Goal: Transaction & Acquisition: Purchase product/service

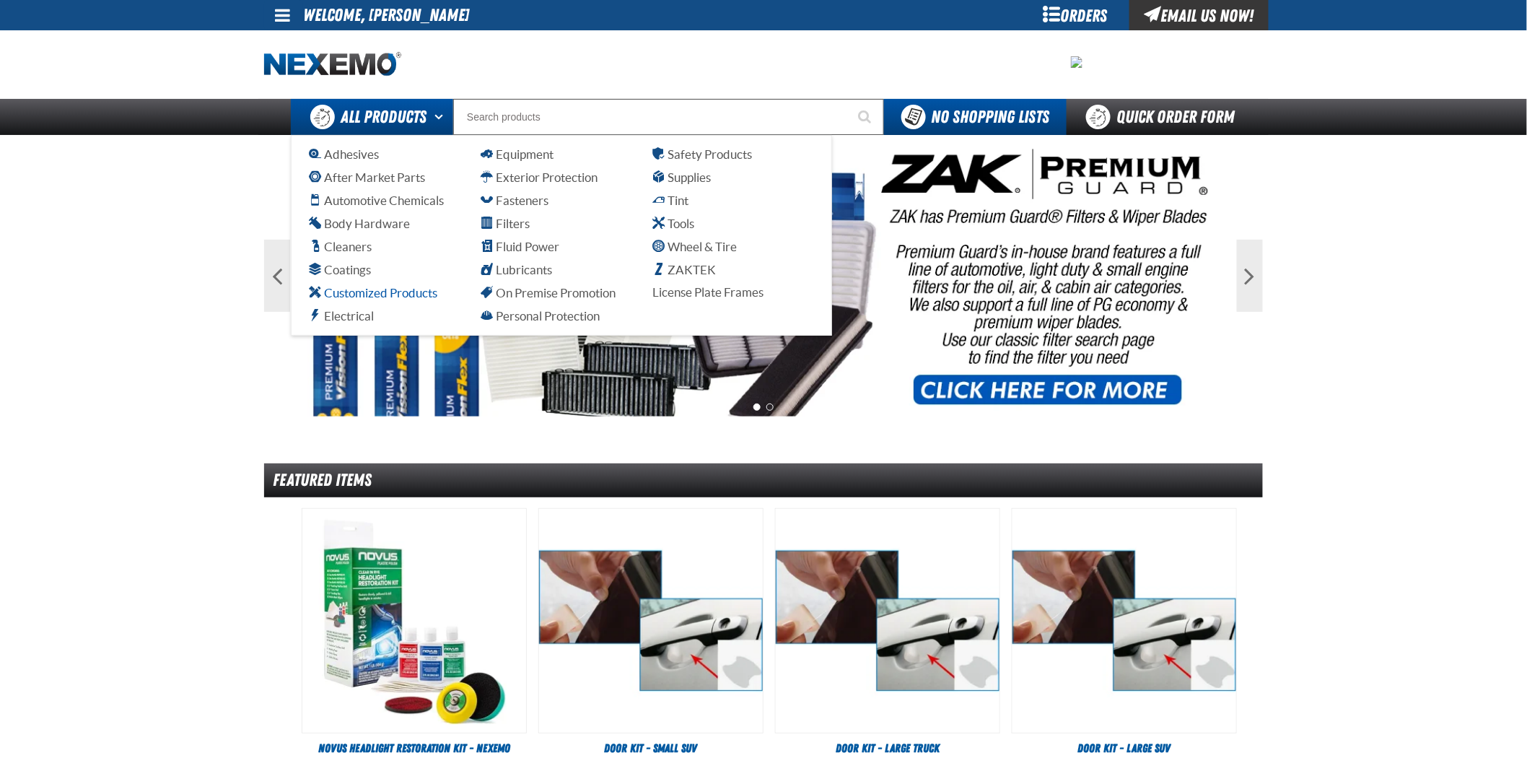
click at [372, 294] on span "Customized Products" at bounding box center [373, 293] width 128 height 14
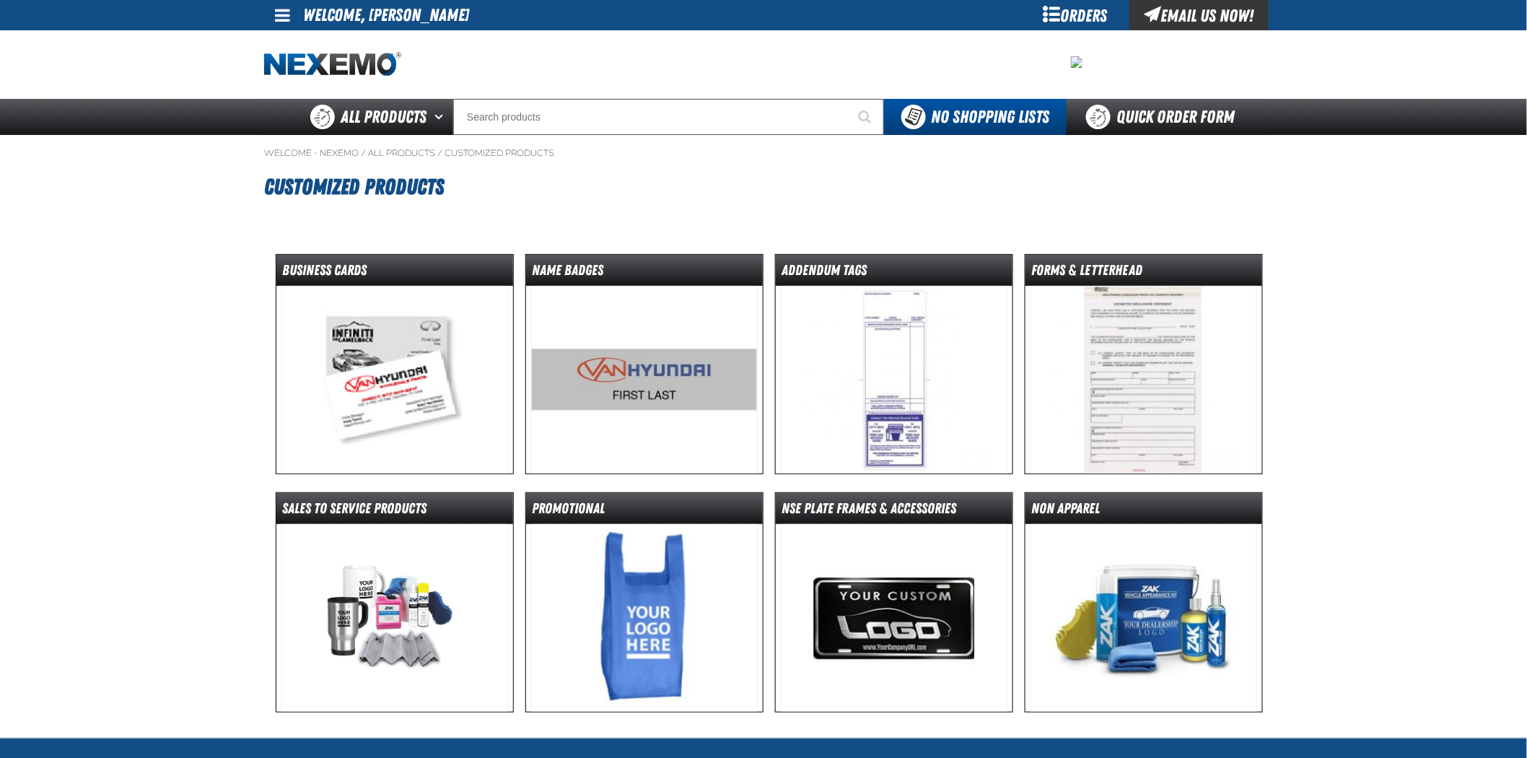
click at [413, 299] on img at bounding box center [394, 380] width 227 height 188
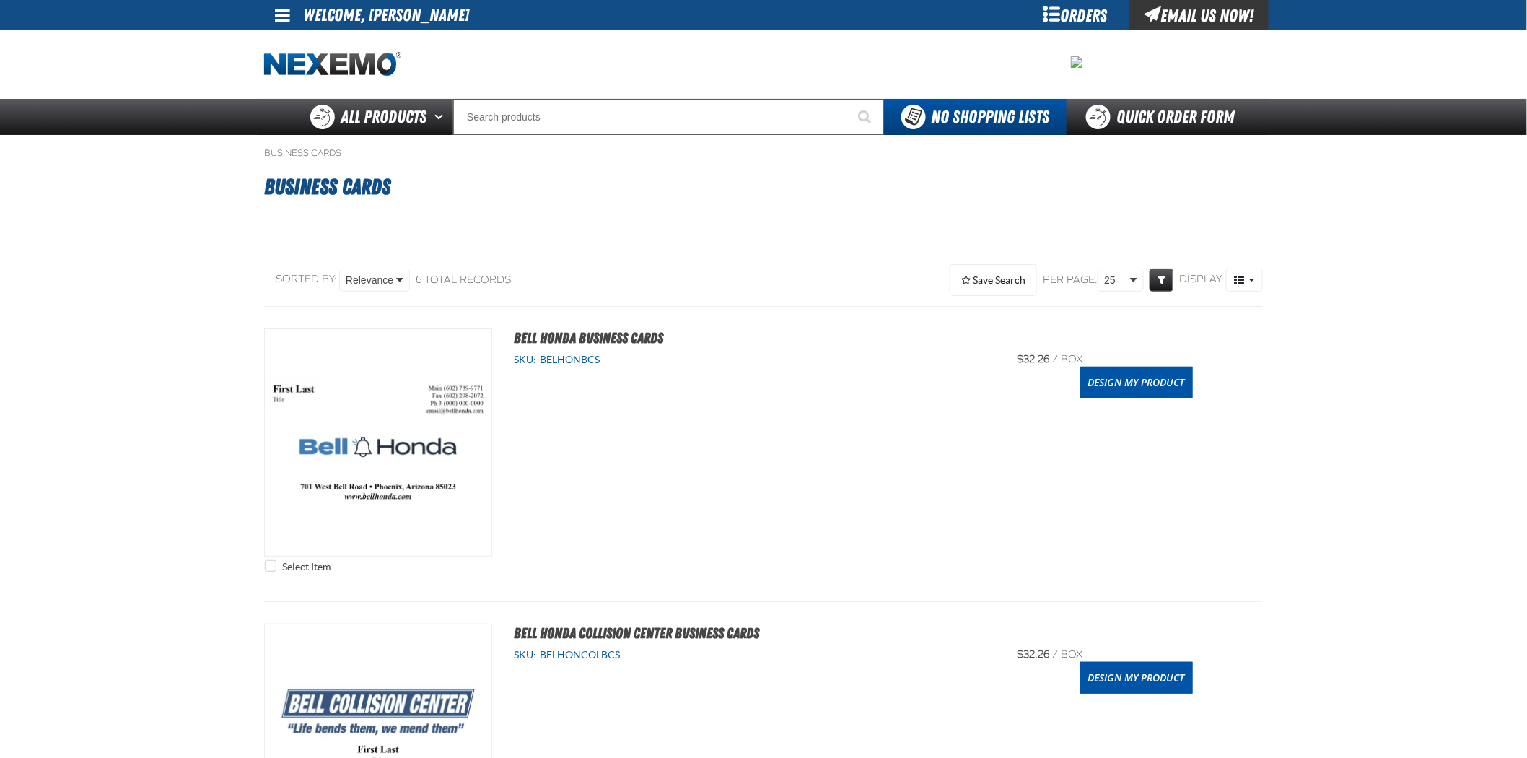
click at [1173, 400] on div "Select Item Bell Honda Business Cards SKU: [GEOGRAPHIC_DATA]" at bounding box center [763, 453] width 999 height 251
click at [1173, 395] on link "Design My Product" at bounding box center [1136, 383] width 113 height 32
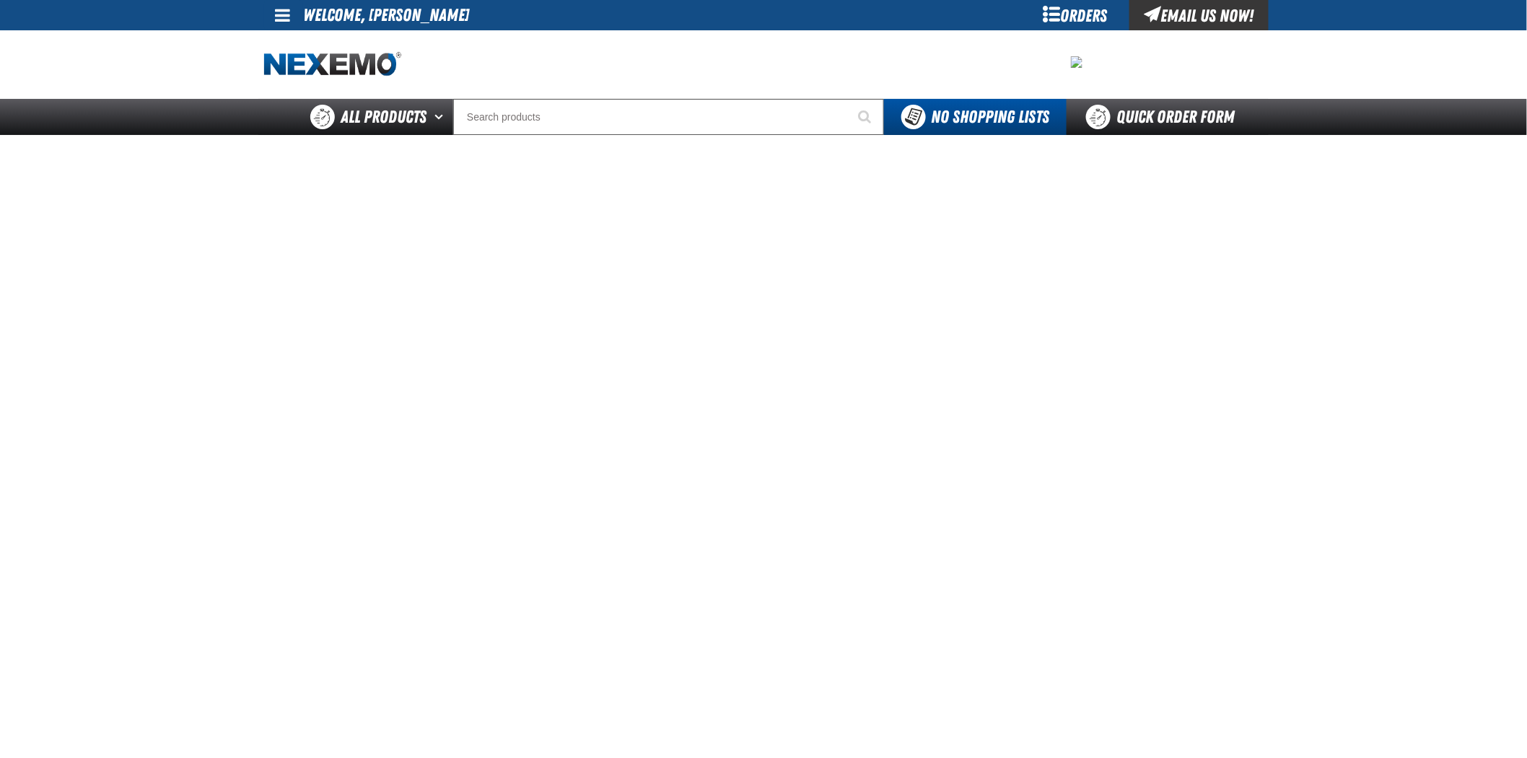
click at [1054, 5] on div "Orders" at bounding box center [1075, 15] width 108 height 30
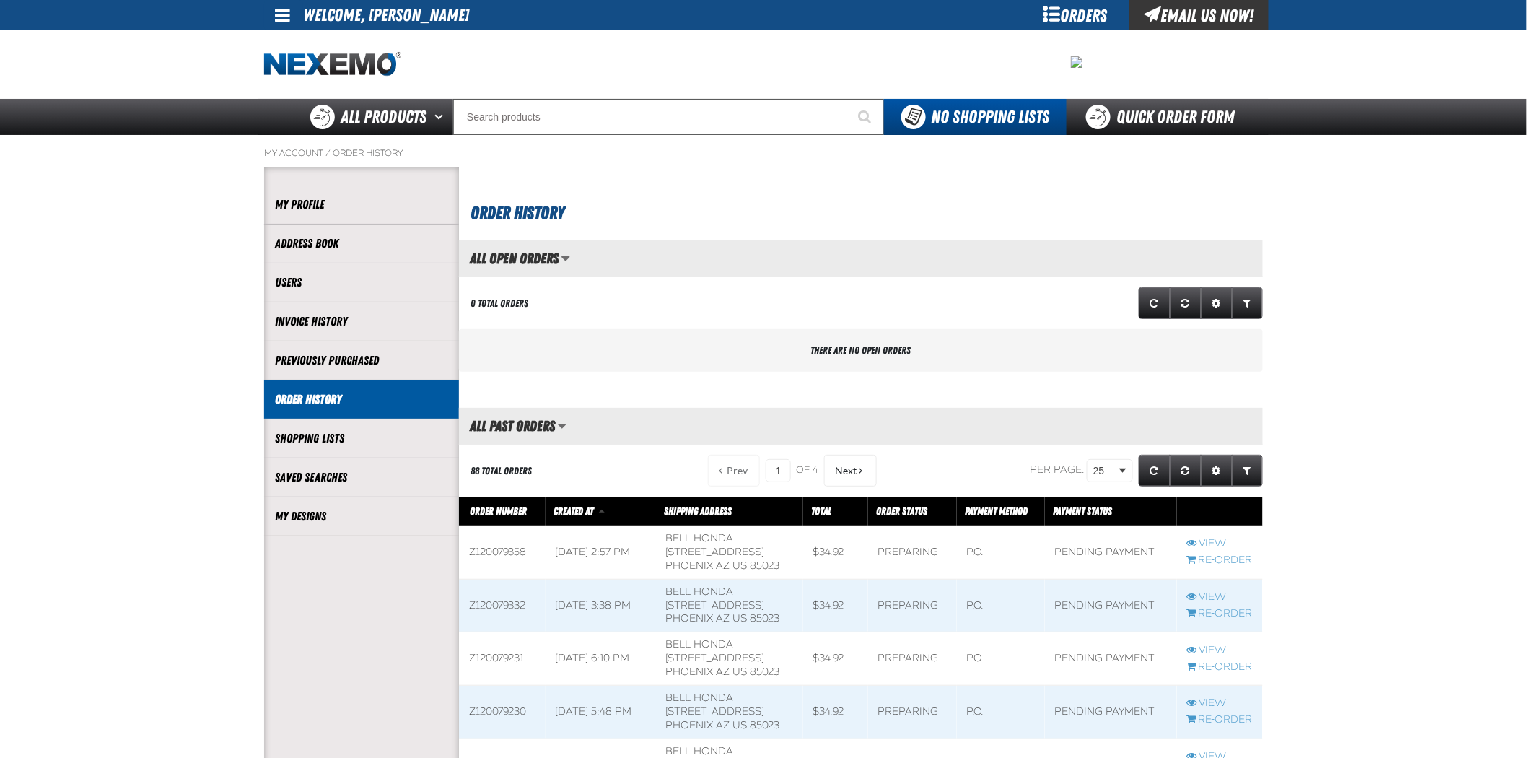
scroll to position [1, 1]
click at [363, 514] on link "My Designs" at bounding box center [361, 516] width 173 height 17
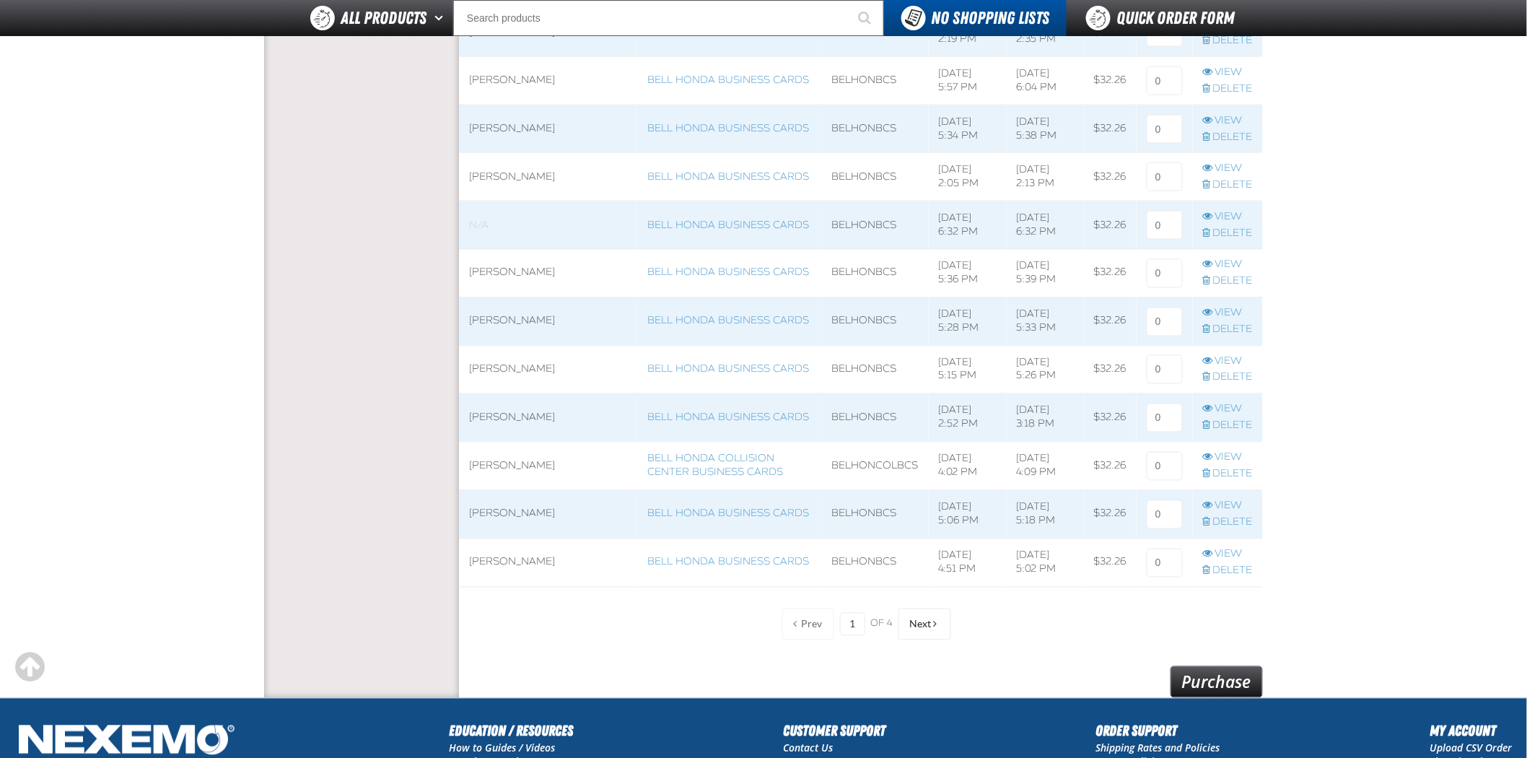
scroll to position [882, 0]
click at [927, 626] on span "Next" at bounding box center [921, 624] width 22 height 12
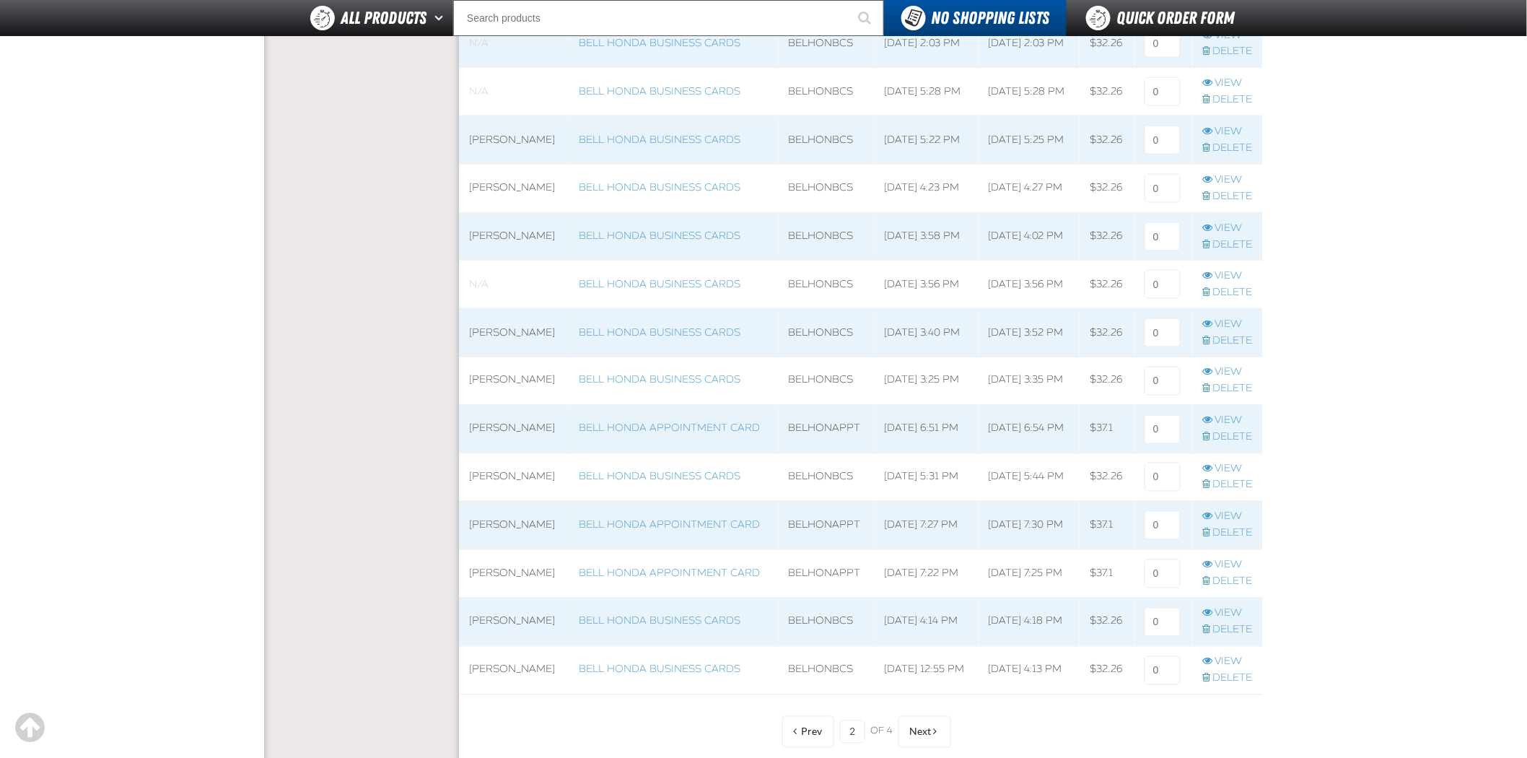
scroll to position [802, 0]
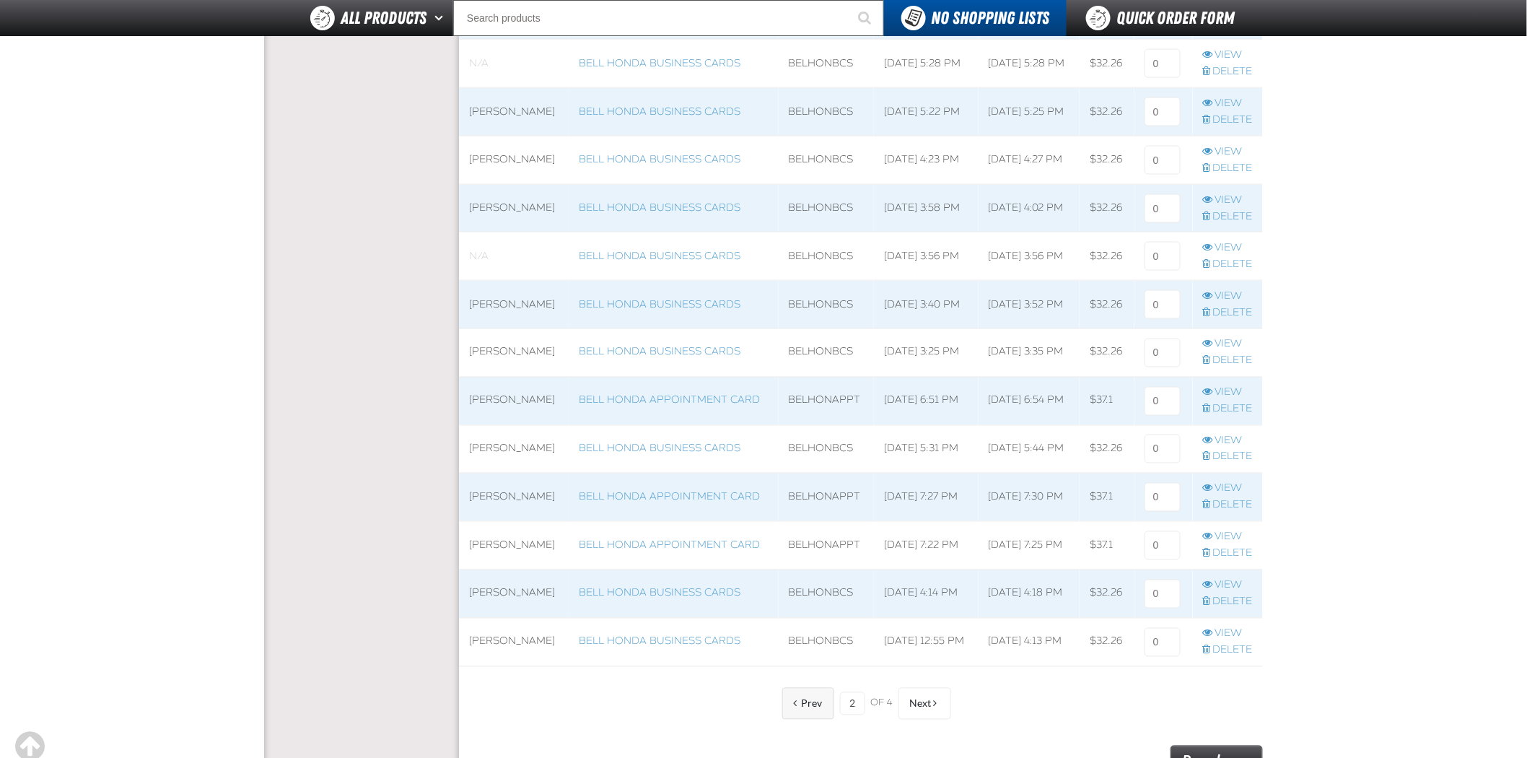
click at [821, 703] on span "Prev" at bounding box center [812, 704] width 21 height 12
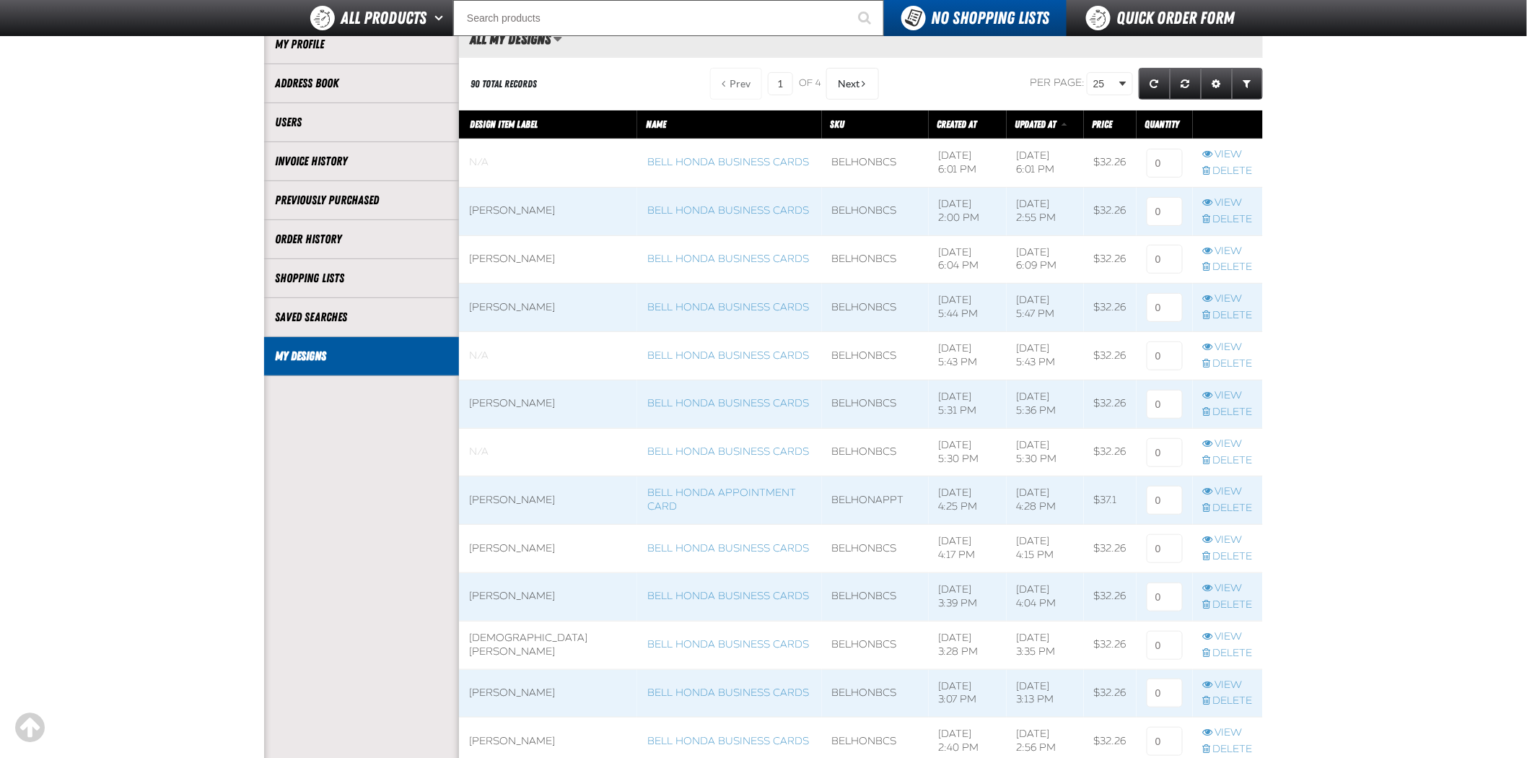
scroll to position [160, 0]
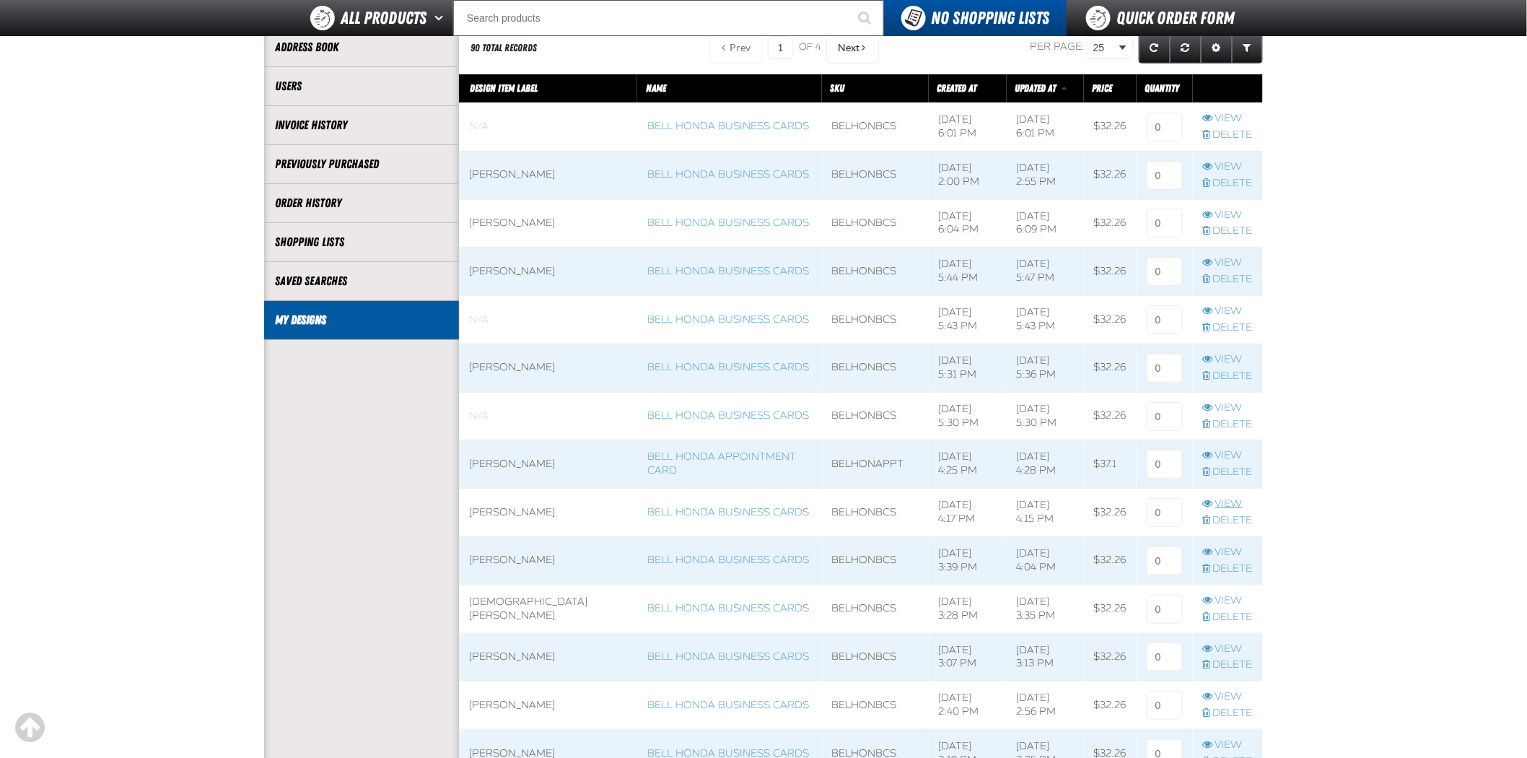
click at [1209, 509] on link "View" at bounding box center [1228, 504] width 50 height 14
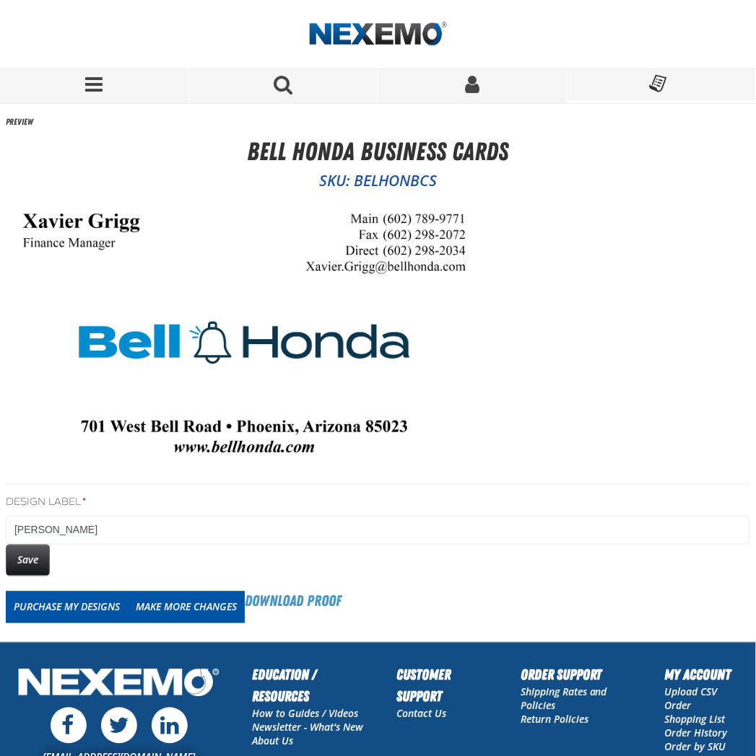
click at [74, 286] on img at bounding box center [244, 333] width 477 height 273
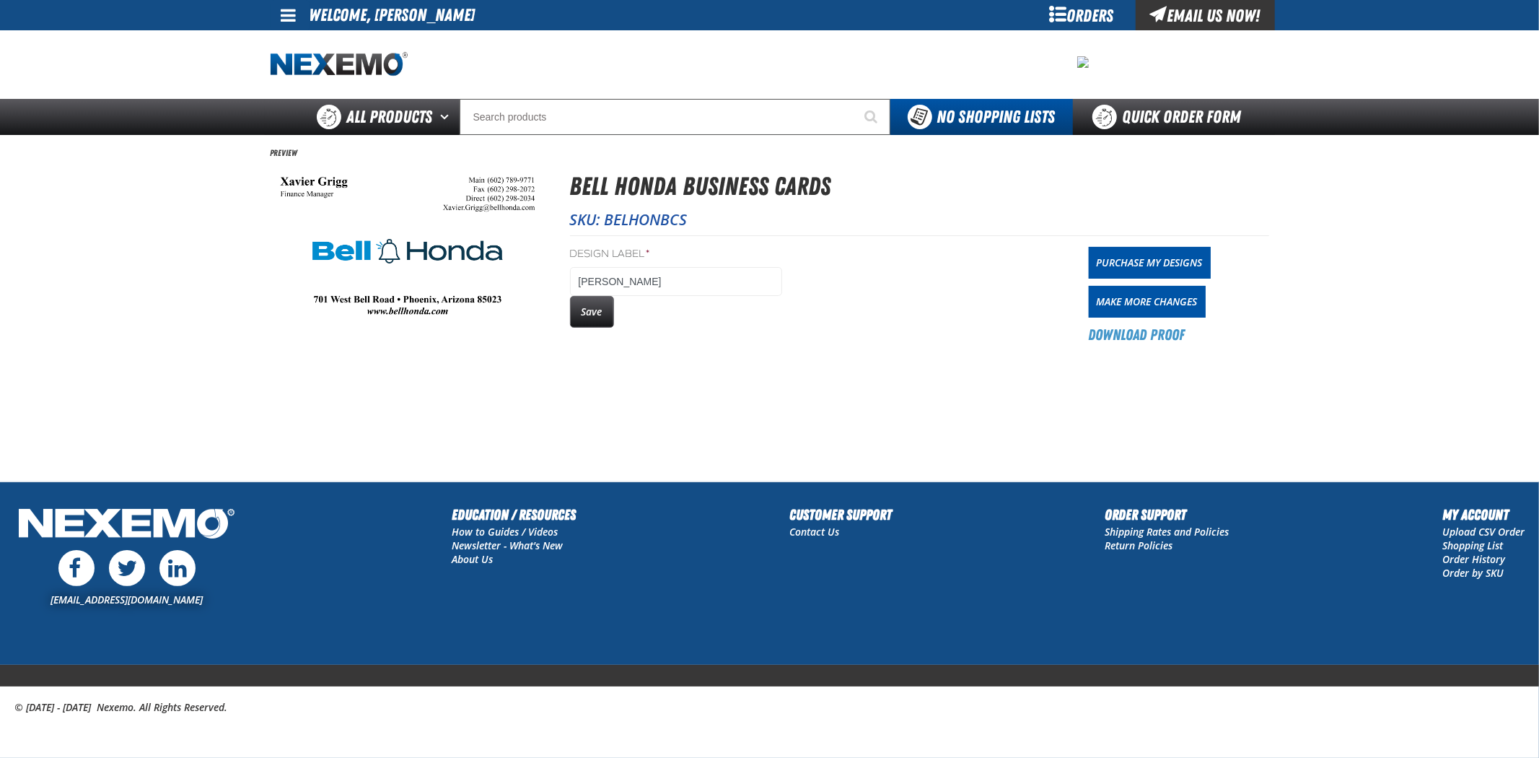
click at [1075, 8] on div "Orders" at bounding box center [1082, 15] width 108 height 30
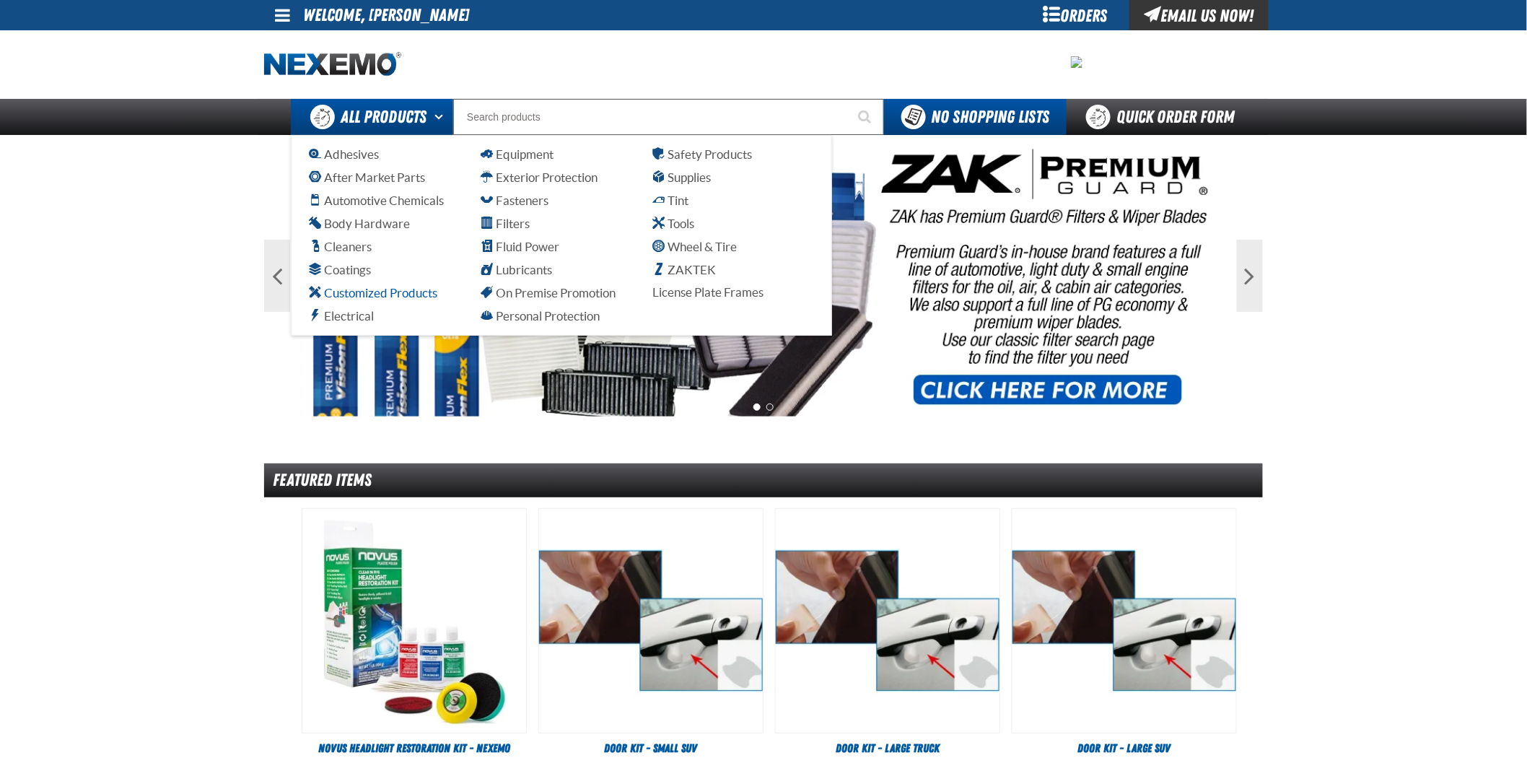
click at [380, 294] on span "Customized Products" at bounding box center [373, 293] width 128 height 14
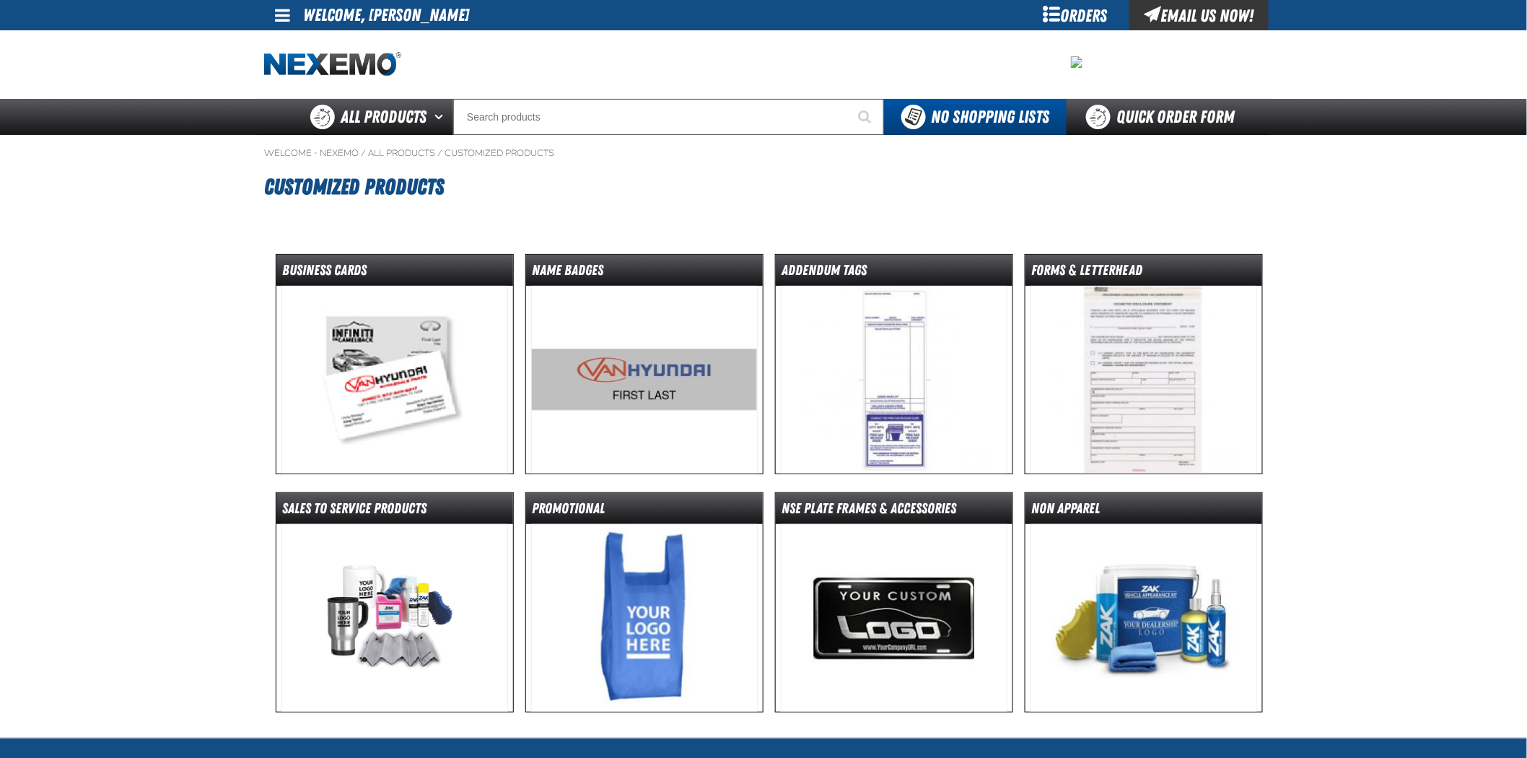
click at [372, 321] on img at bounding box center [394, 380] width 227 height 188
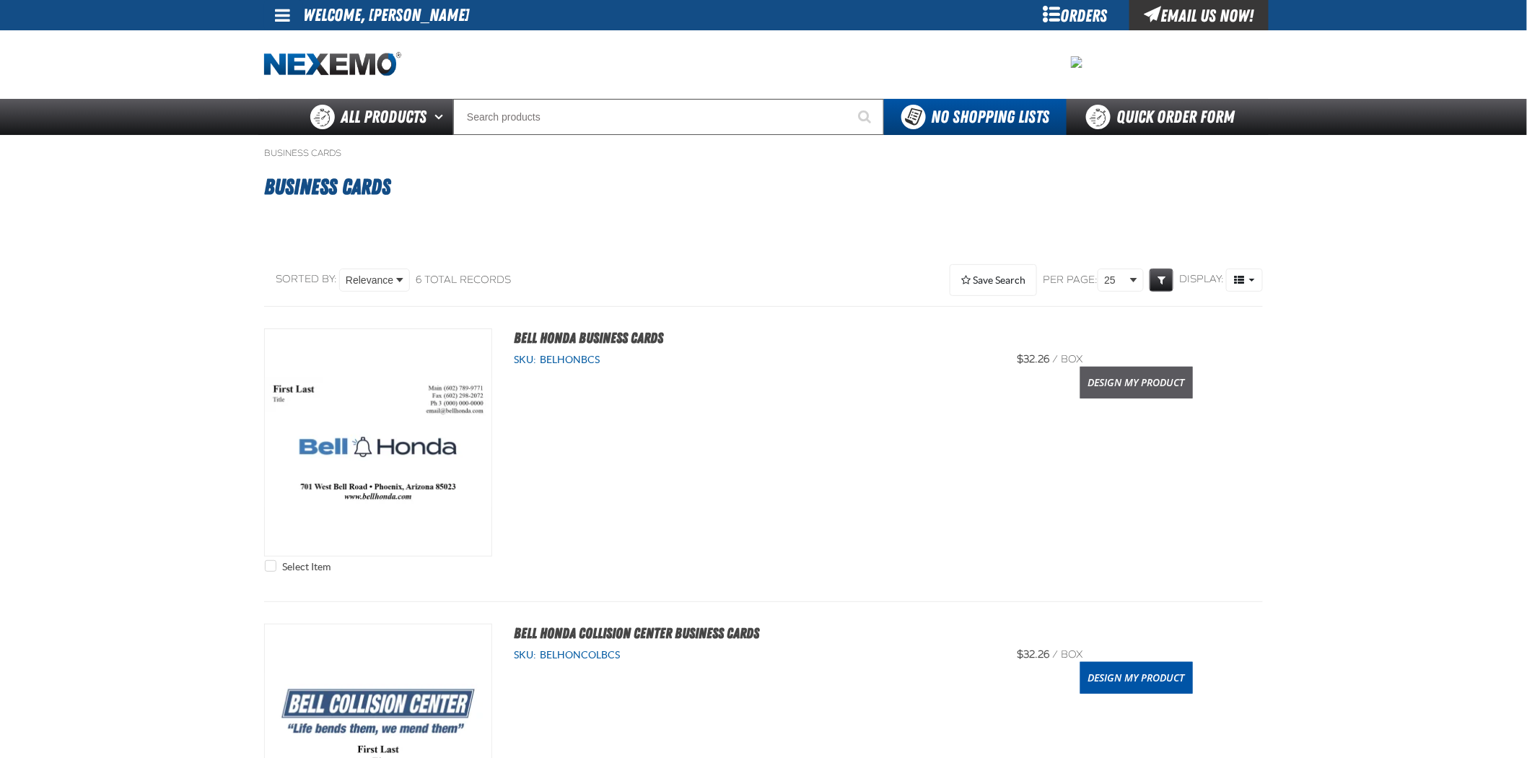
click at [1155, 387] on link "Design My Product" at bounding box center [1136, 383] width 113 height 32
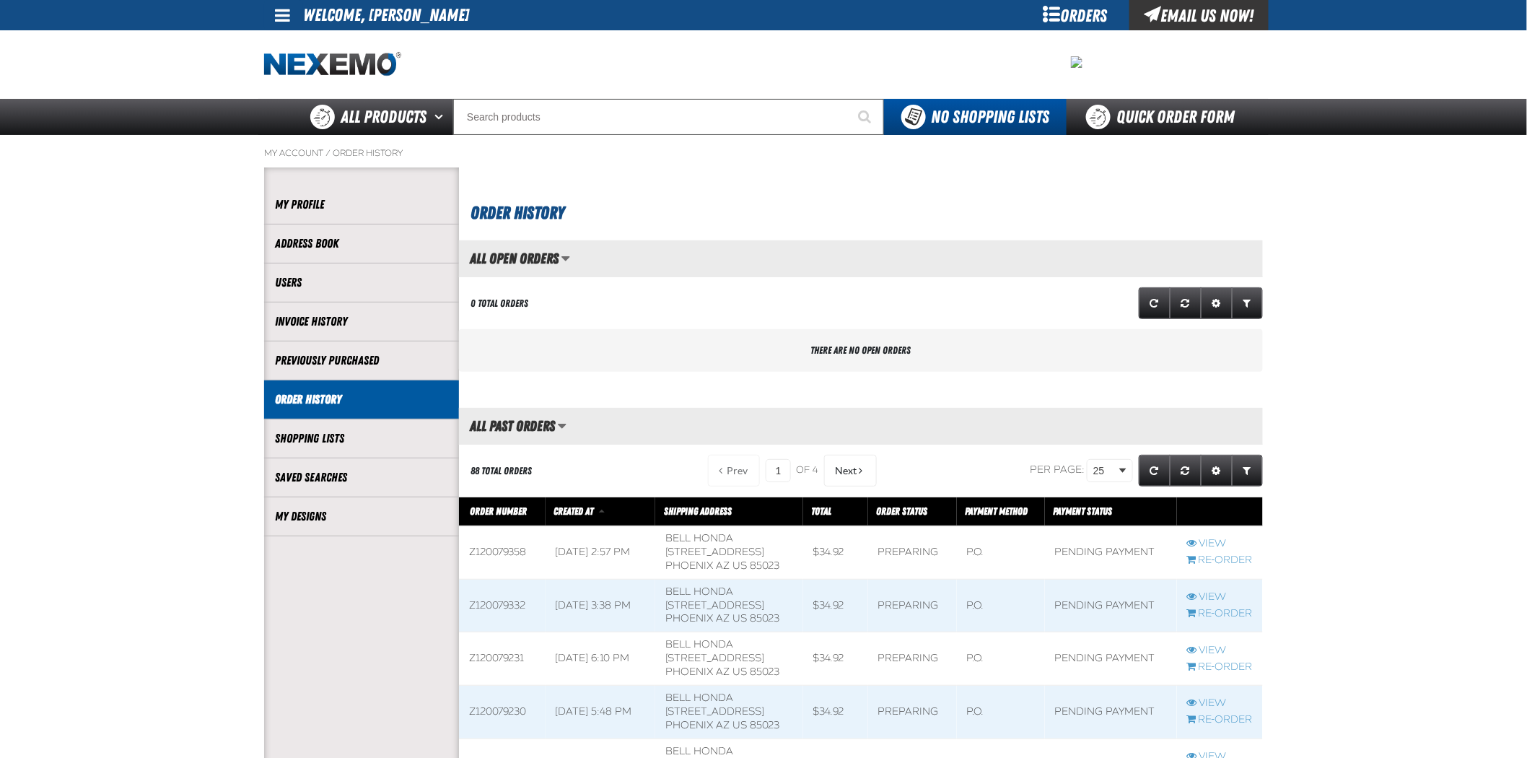
scroll to position [1, 1]
click at [850, 467] on button "Next" at bounding box center [850, 471] width 53 height 32
click at [863, 465] on button "Next" at bounding box center [850, 471] width 53 height 32
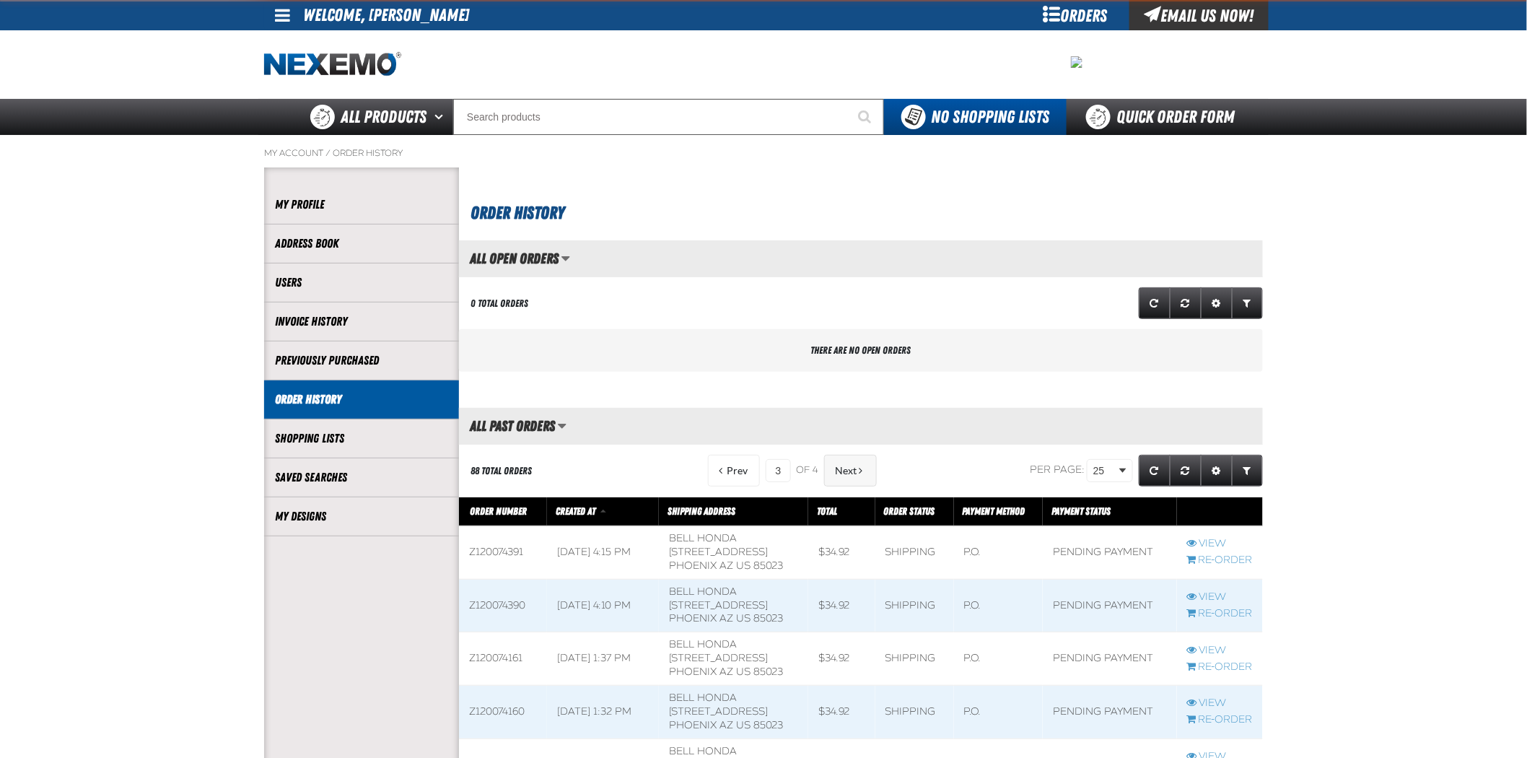
click at [863, 463] on button "Next" at bounding box center [850, 471] width 53 height 32
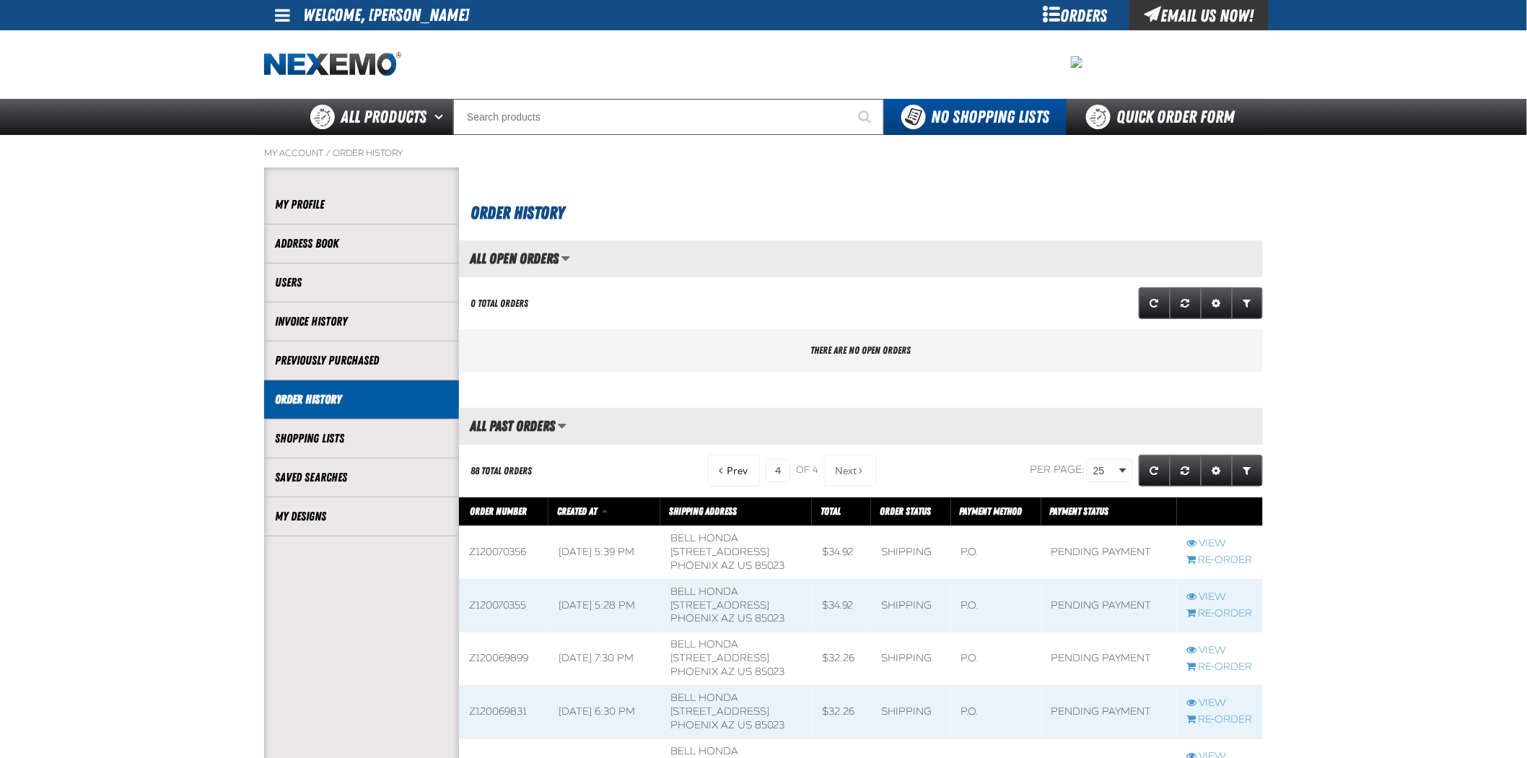
scroll to position [731, 803]
click at [400, 513] on link "My Designs" at bounding box center [361, 516] width 173 height 17
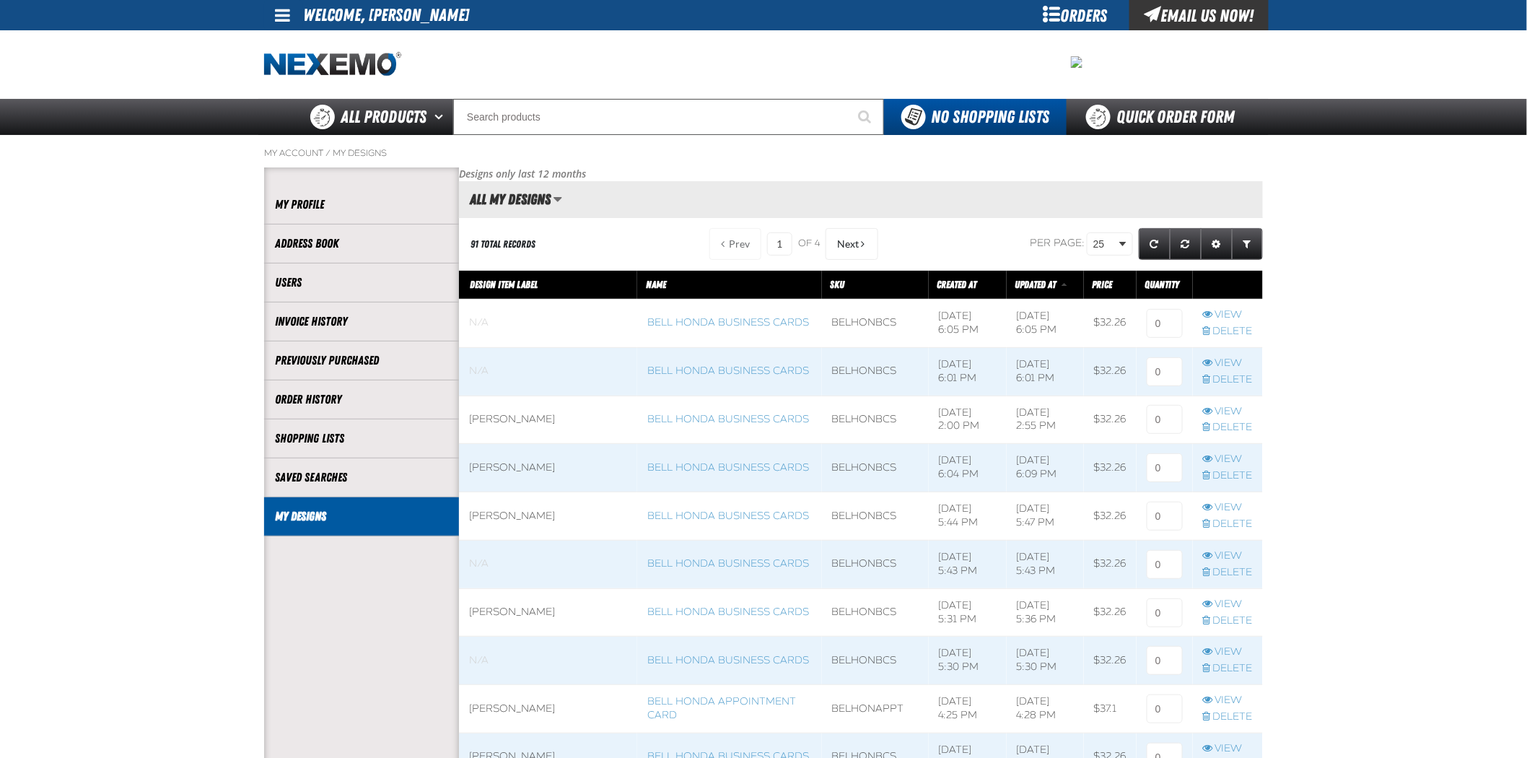
scroll to position [1, 1]
click at [843, 238] on span "Next" at bounding box center [848, 244] width 22 height 12
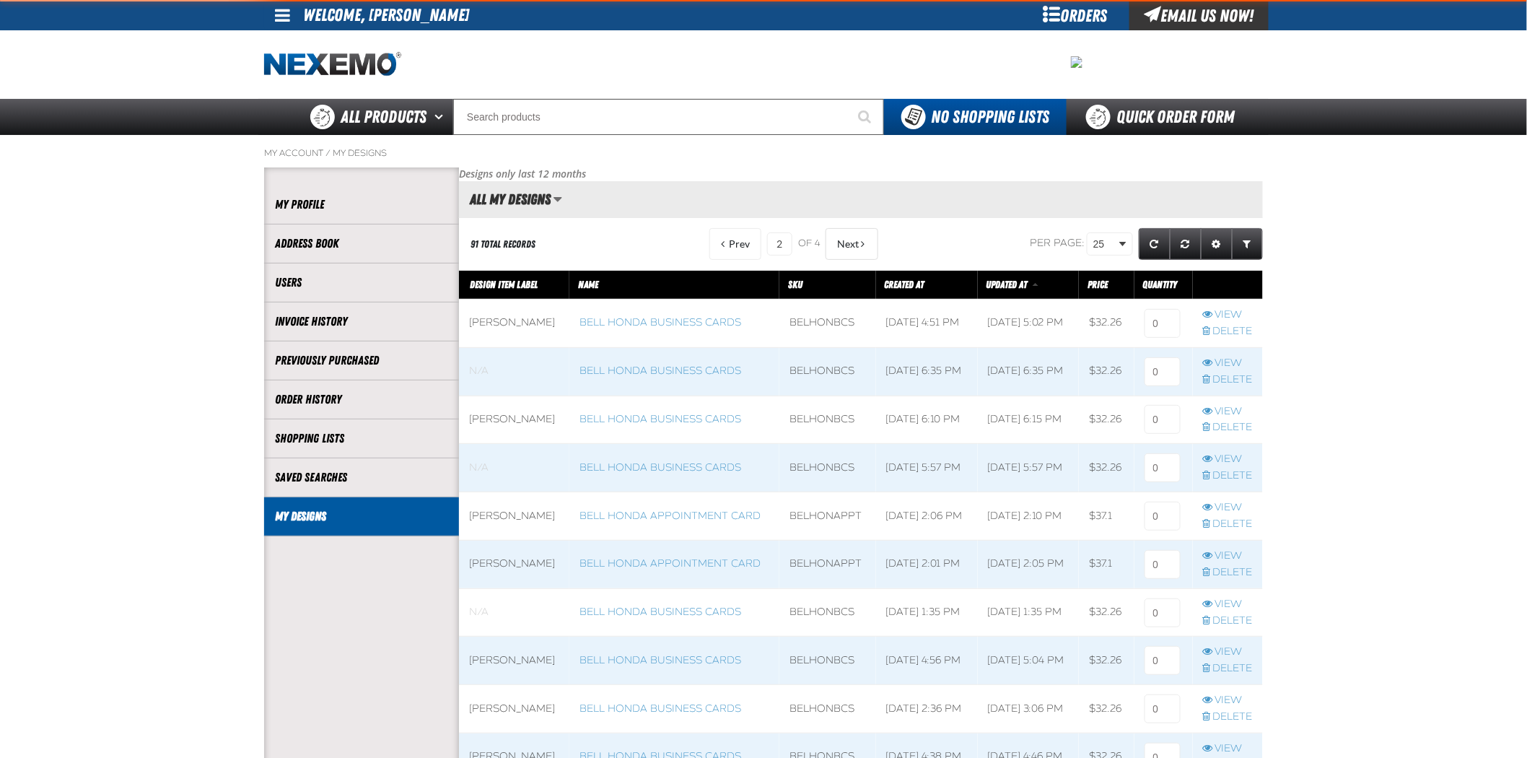
click at [843, 238] on span "Next" at bounding box center [848, 244] width 22 height 12
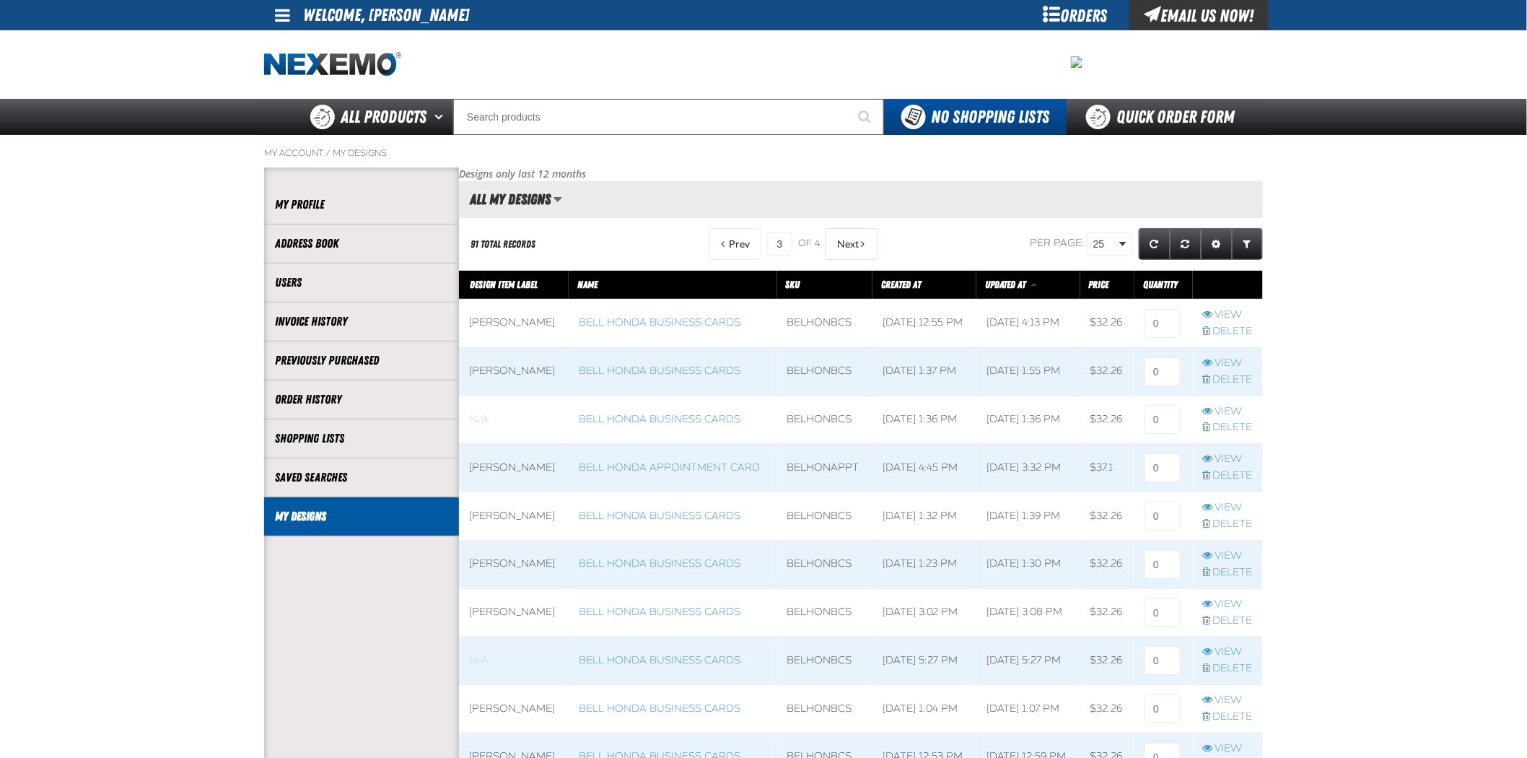
click at [843, 238] on span "Next" at bounding box center [848, 244] width 22 height 12
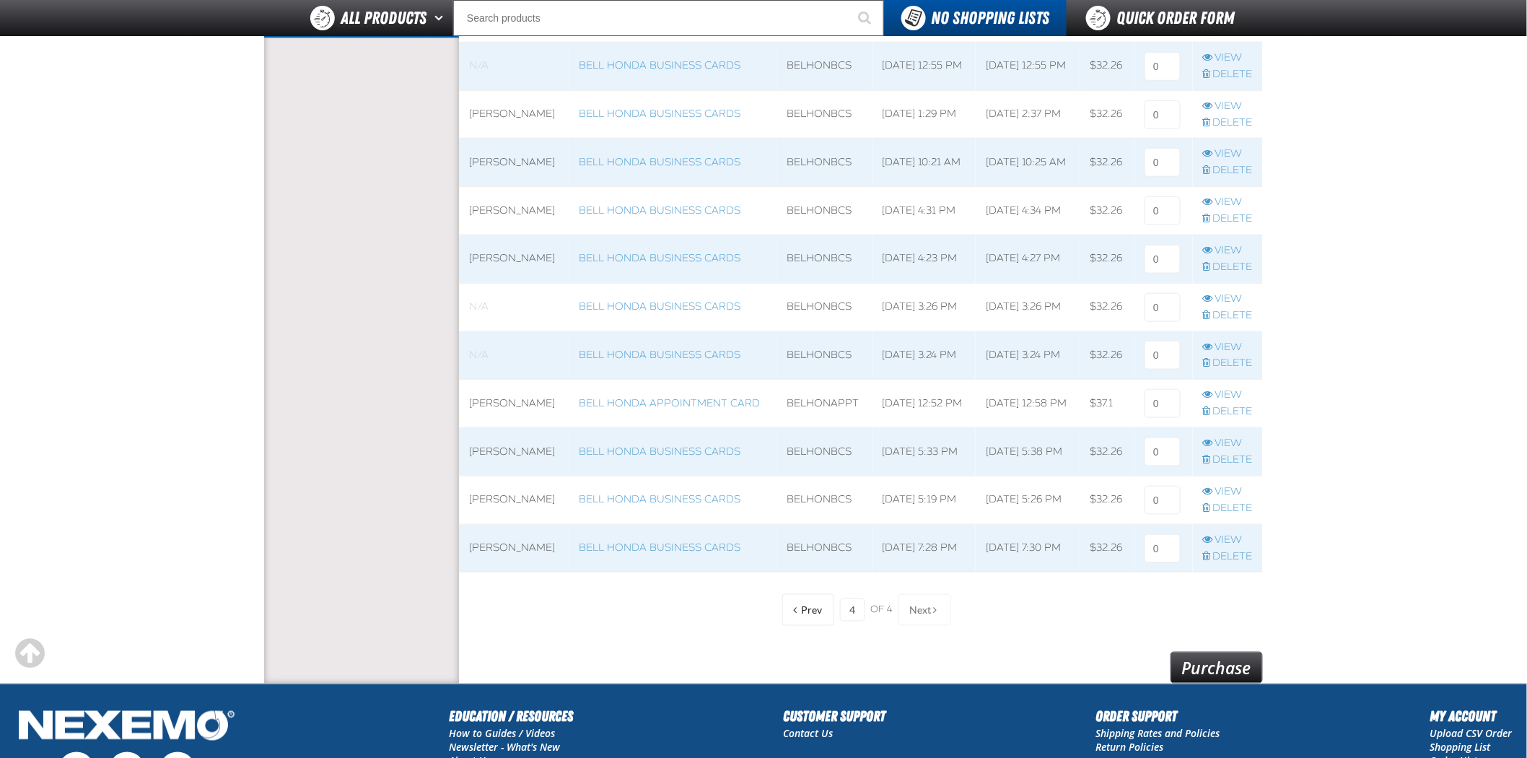
scroll to position [481, 0]
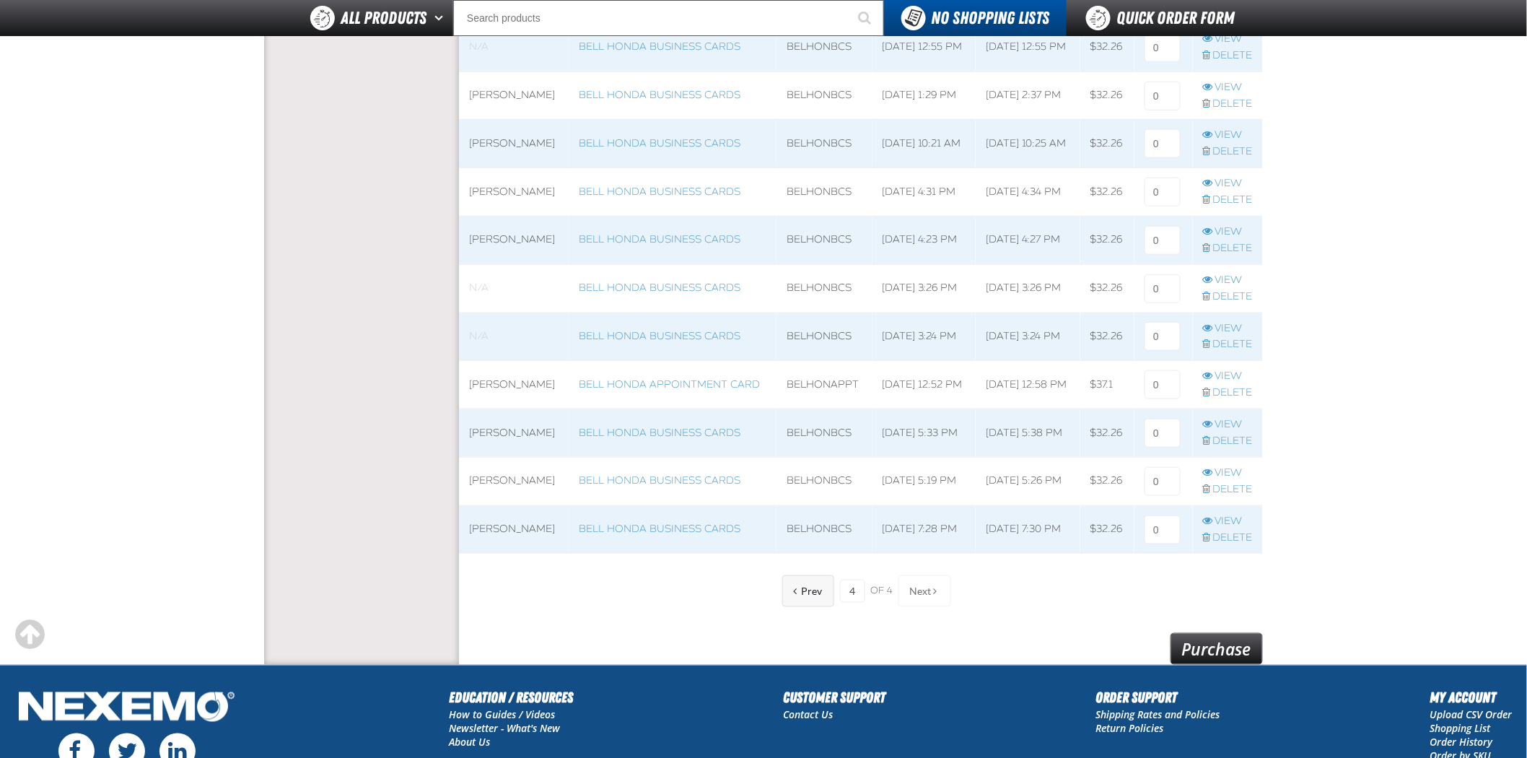
click at [814, 587] on span "Prev" at bounding box center [812, 591] width 21 height 12
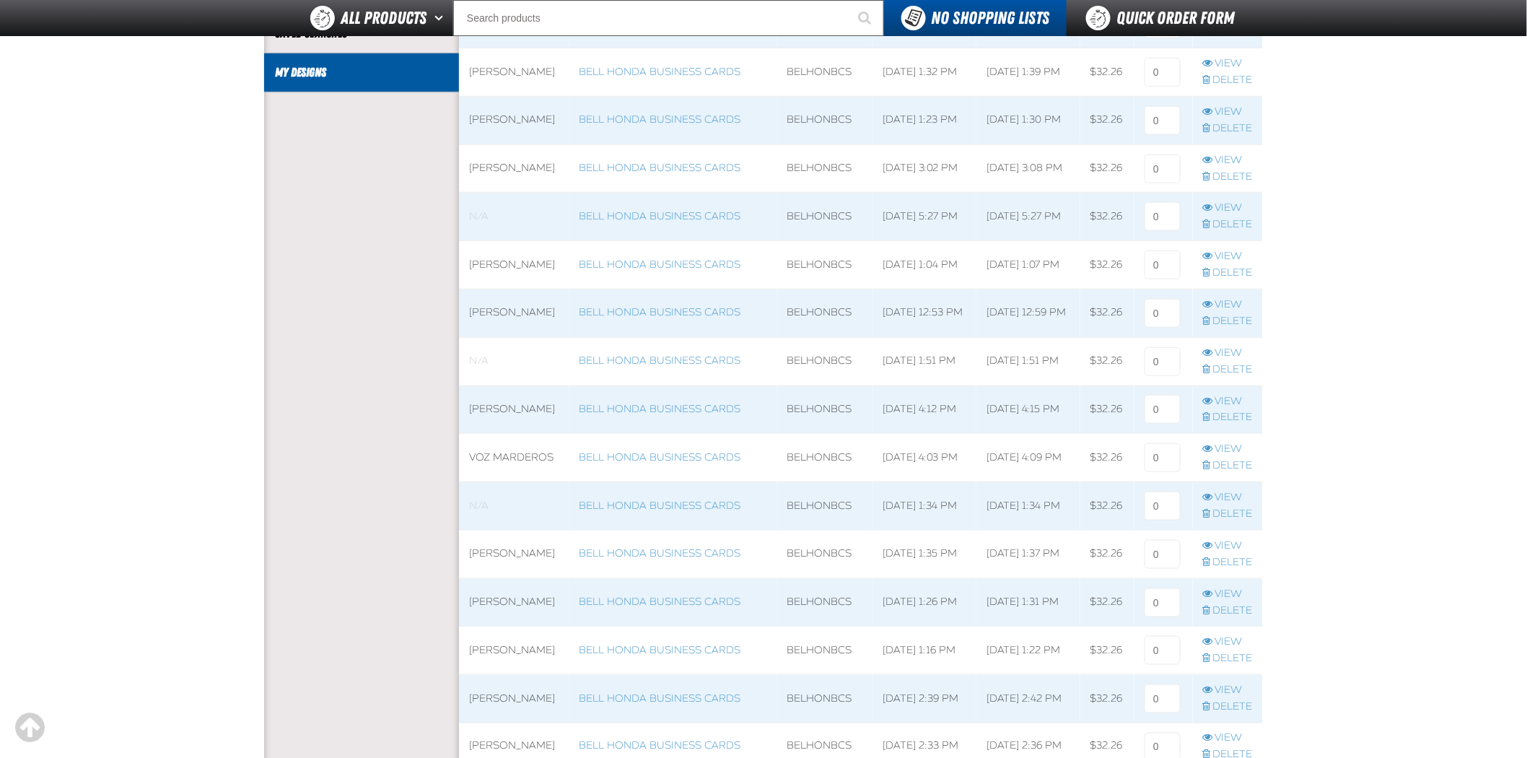
scroll to position [481, 0]
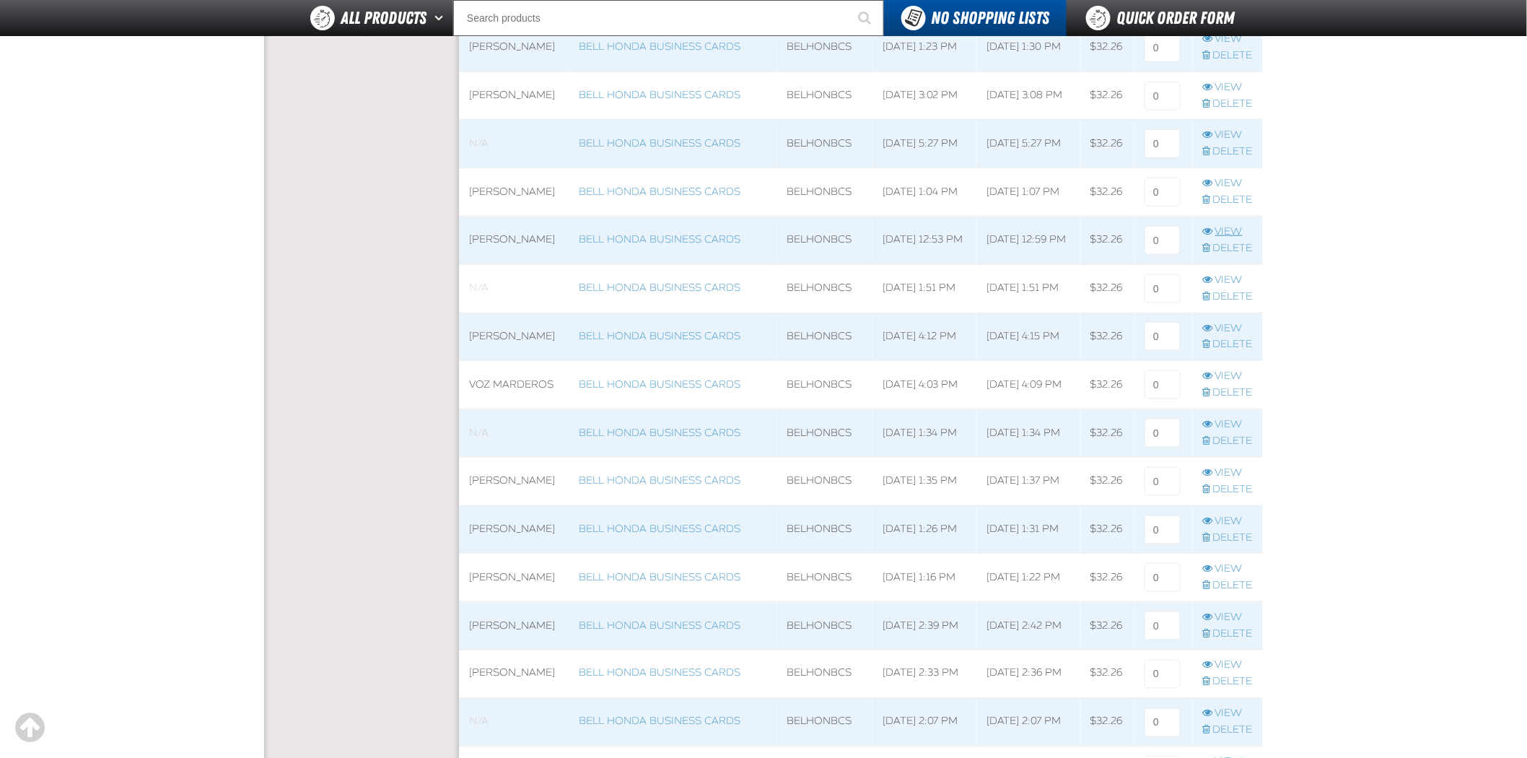
click at [1213, 233] on link "View" at bounding box center [1228, 232] width 50 height 14
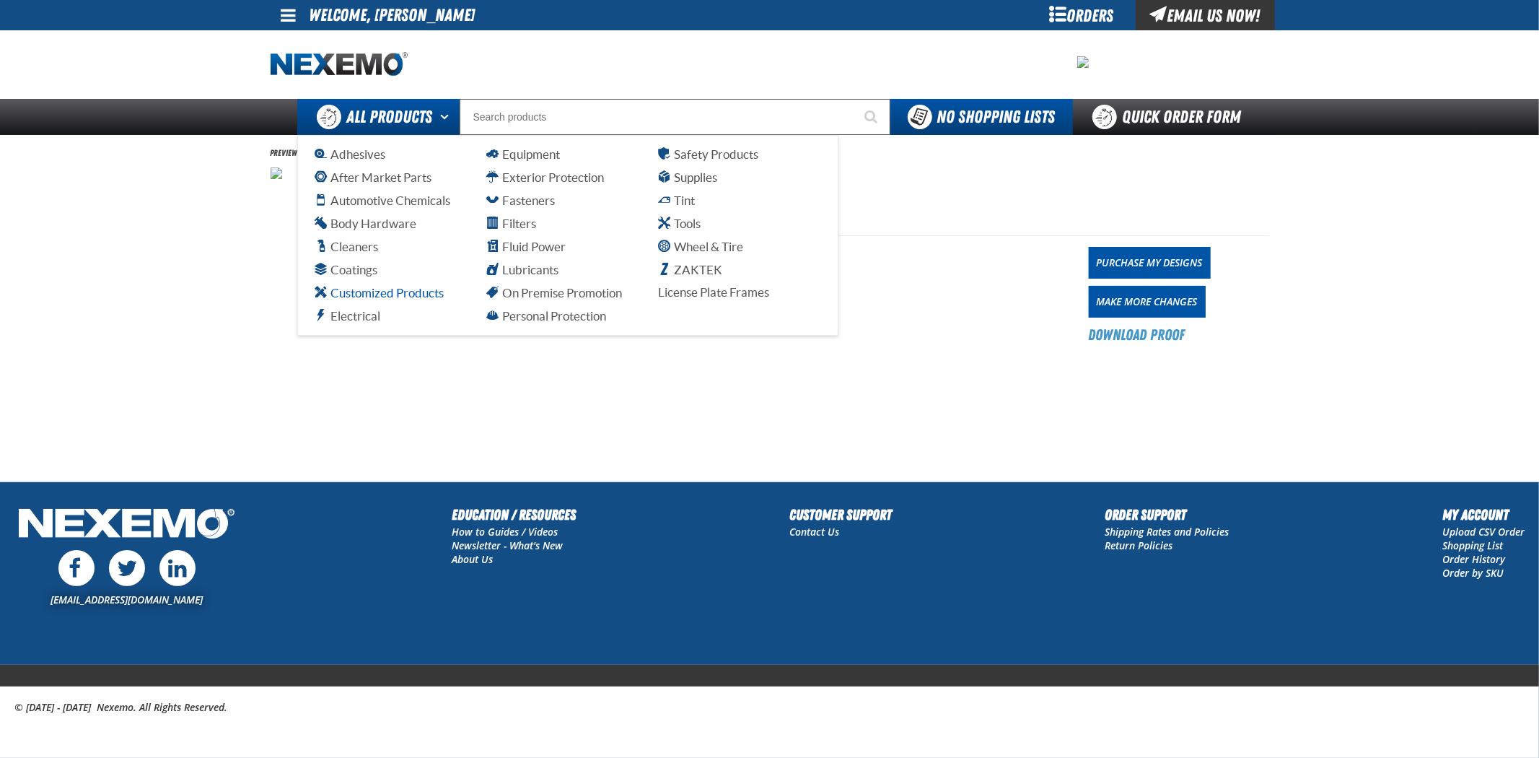
click at [377, 294] on span "Customized Products" at bounding box center [379, 293] width 128 height 14
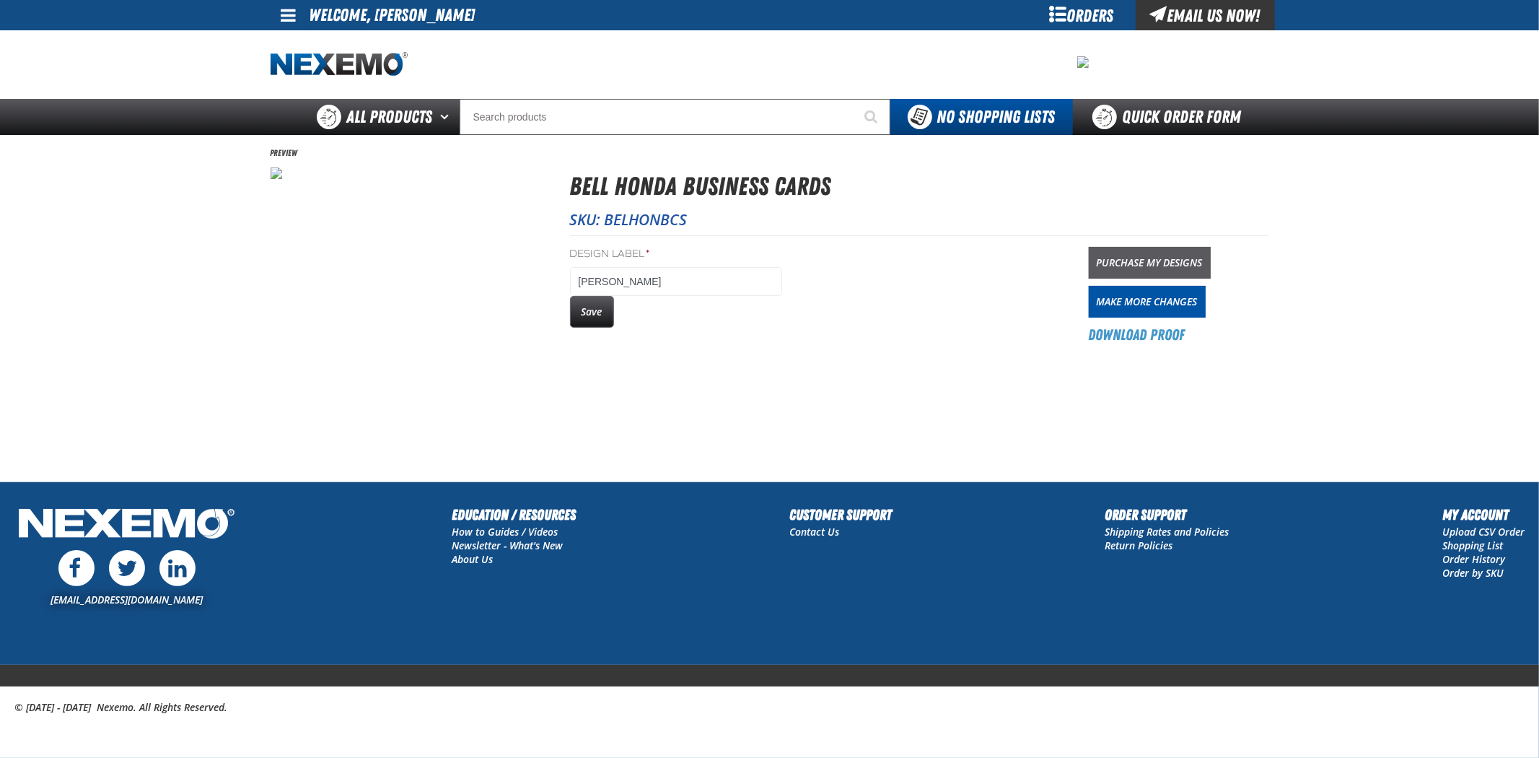
click at [1169, 262] on link "Purchase My Designs" at bounding box center [1150, 263] width 122 height 32
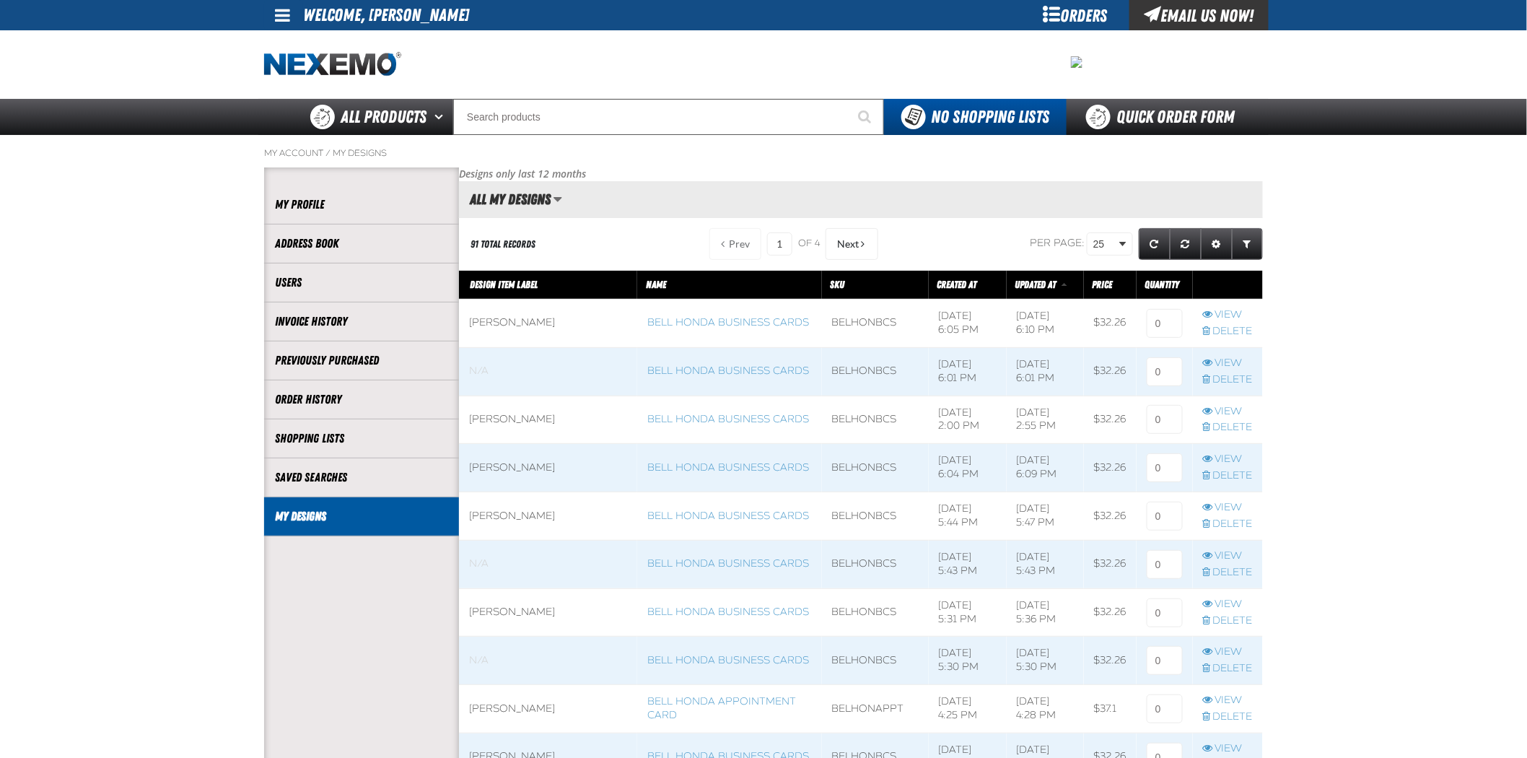
scroll to position [1, 1]
click at [1235, 312] on link "View" at bounding box center [1228, 315] width 50 height 14
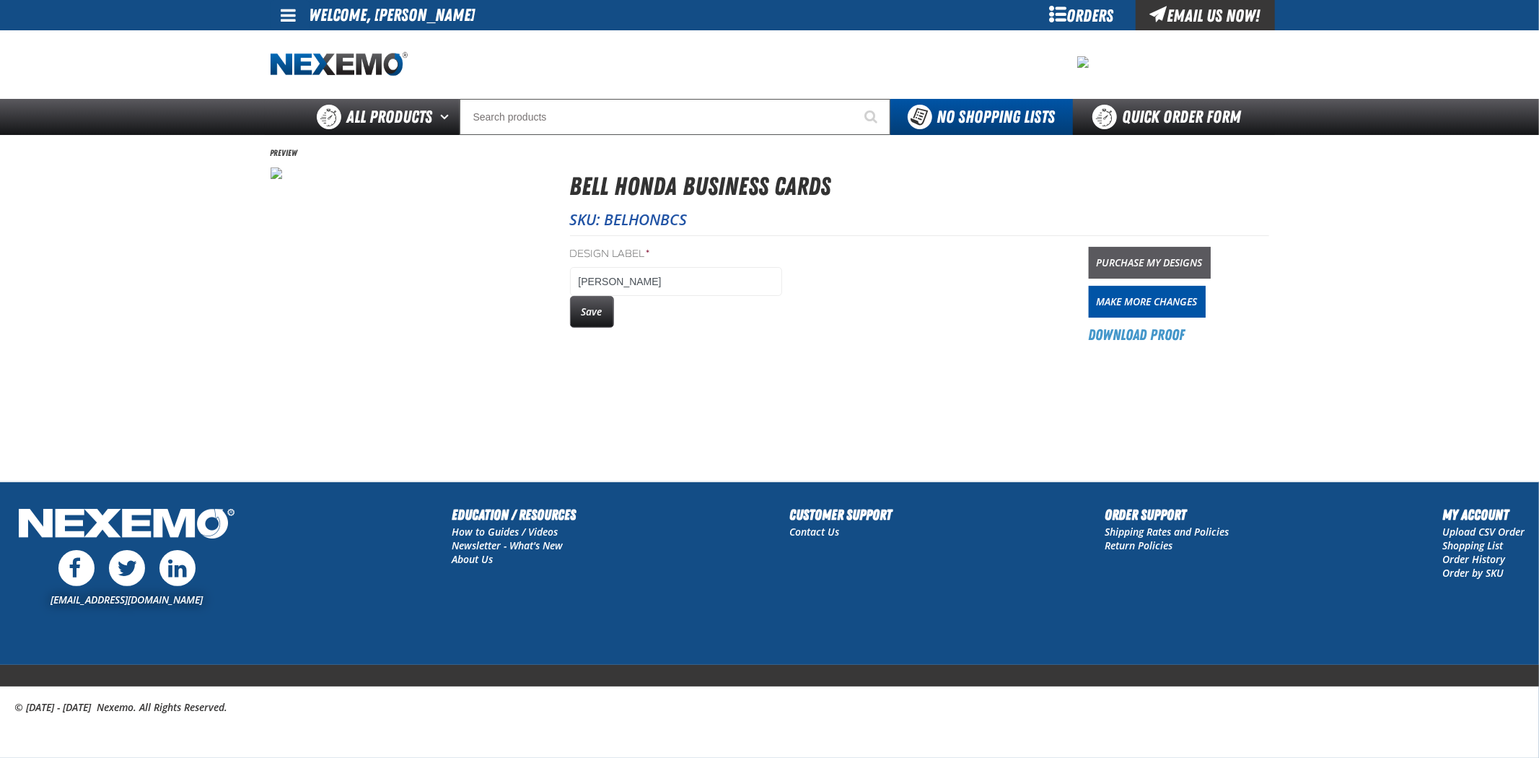
click at [1149, 253] on link "Purchase My Designs" at bounding box center [1150, 263] width 122 height 32
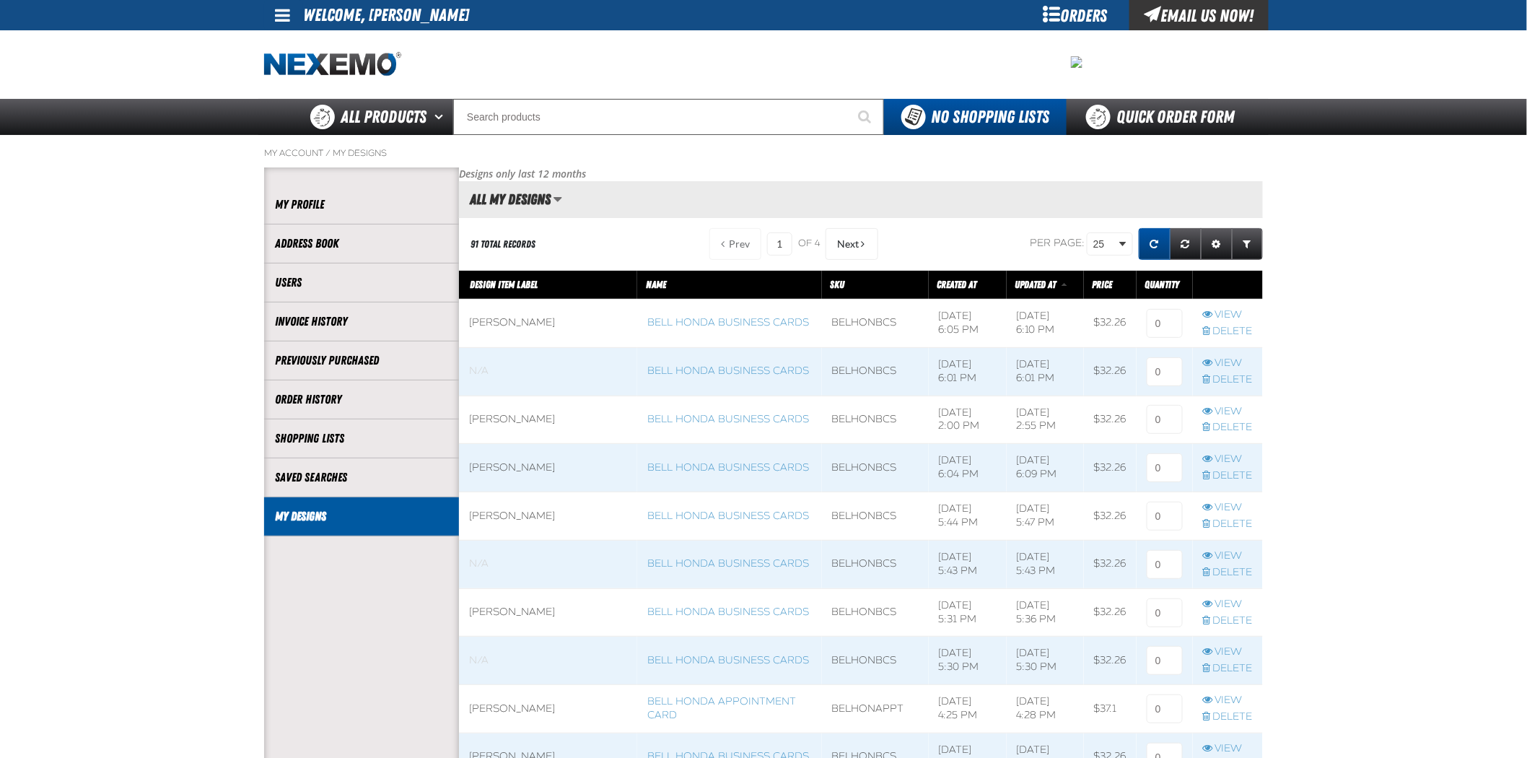
scroll to position [1, 1]
click at [1169, 320] on input at bounding box center [1165, 323] width 36 height 29
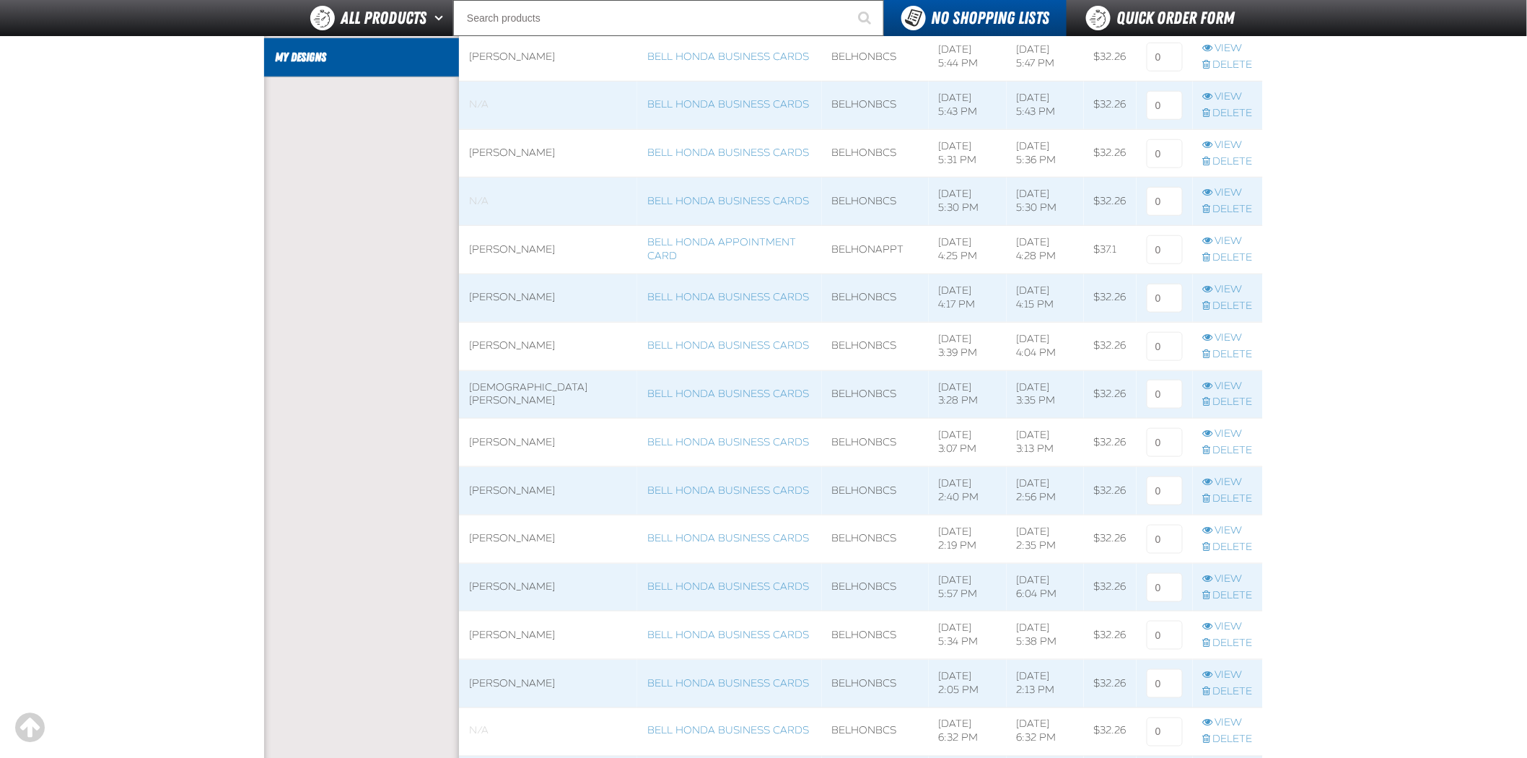
scroll to position [1098, 0]
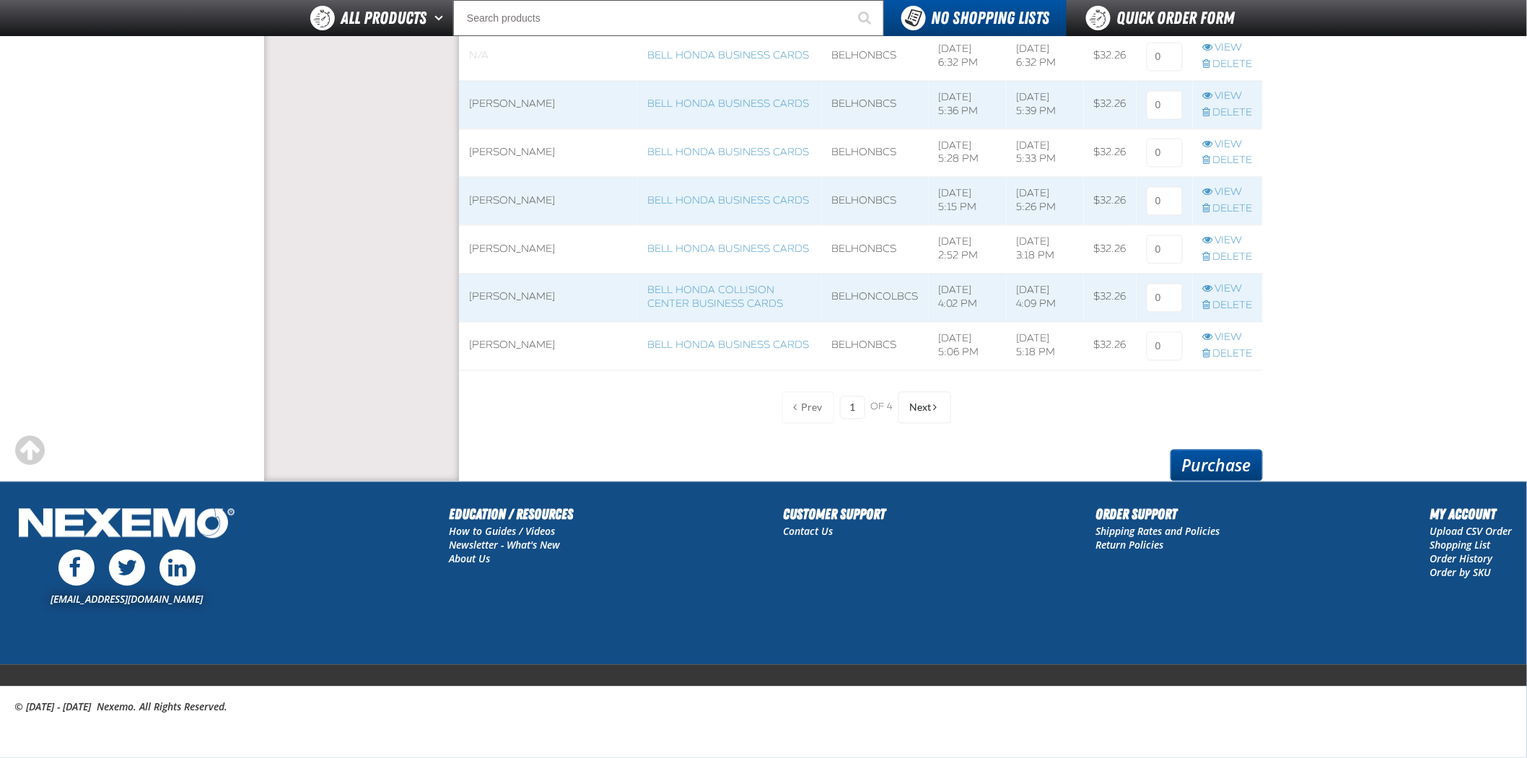
type input "1"
click at [1235, 473] on link "Purchase" at bounding box center [1216, 466] width 92 height 32
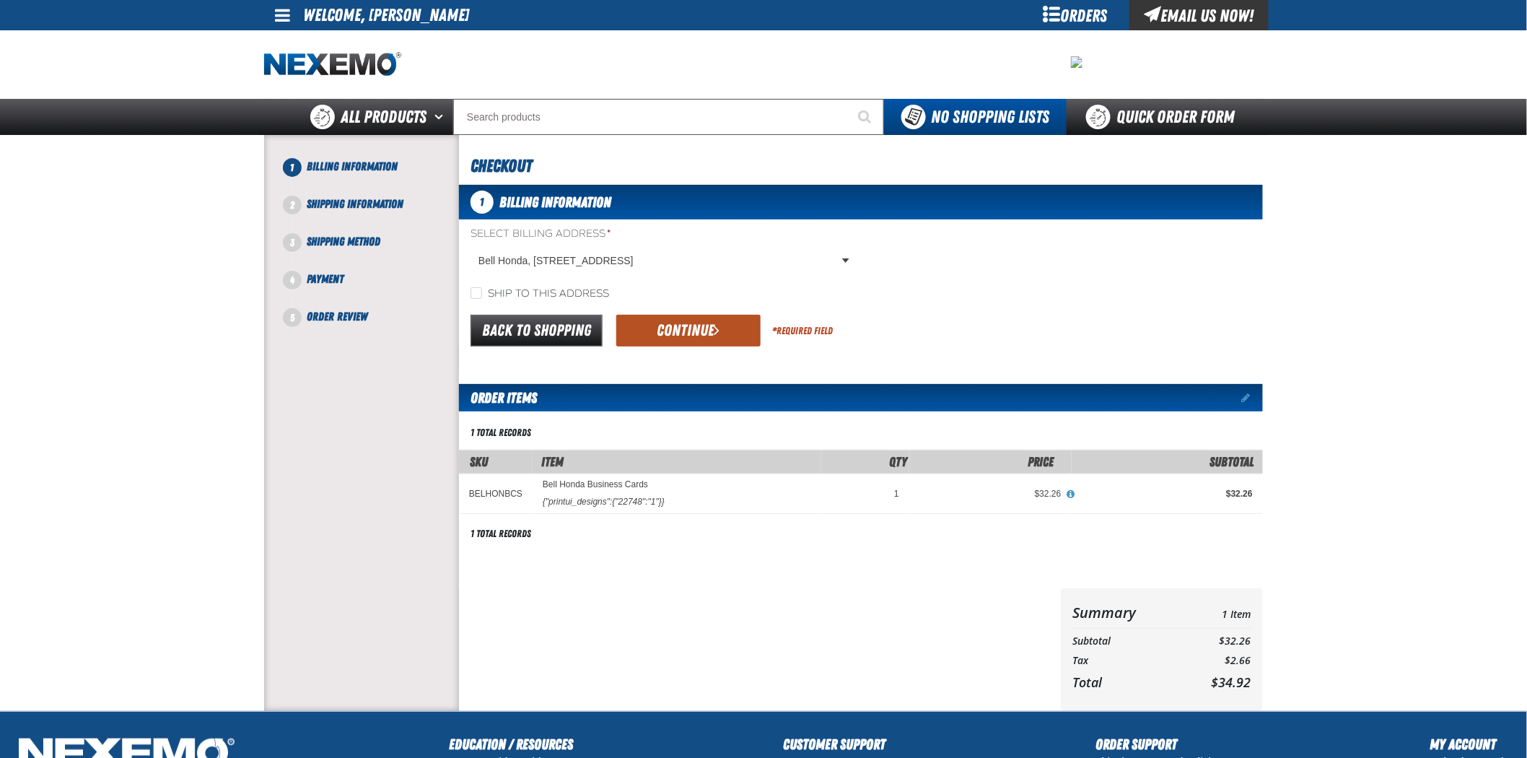
click at [748, 318] on button "Continue" at bounding box center [688, 331] width 144 height 32
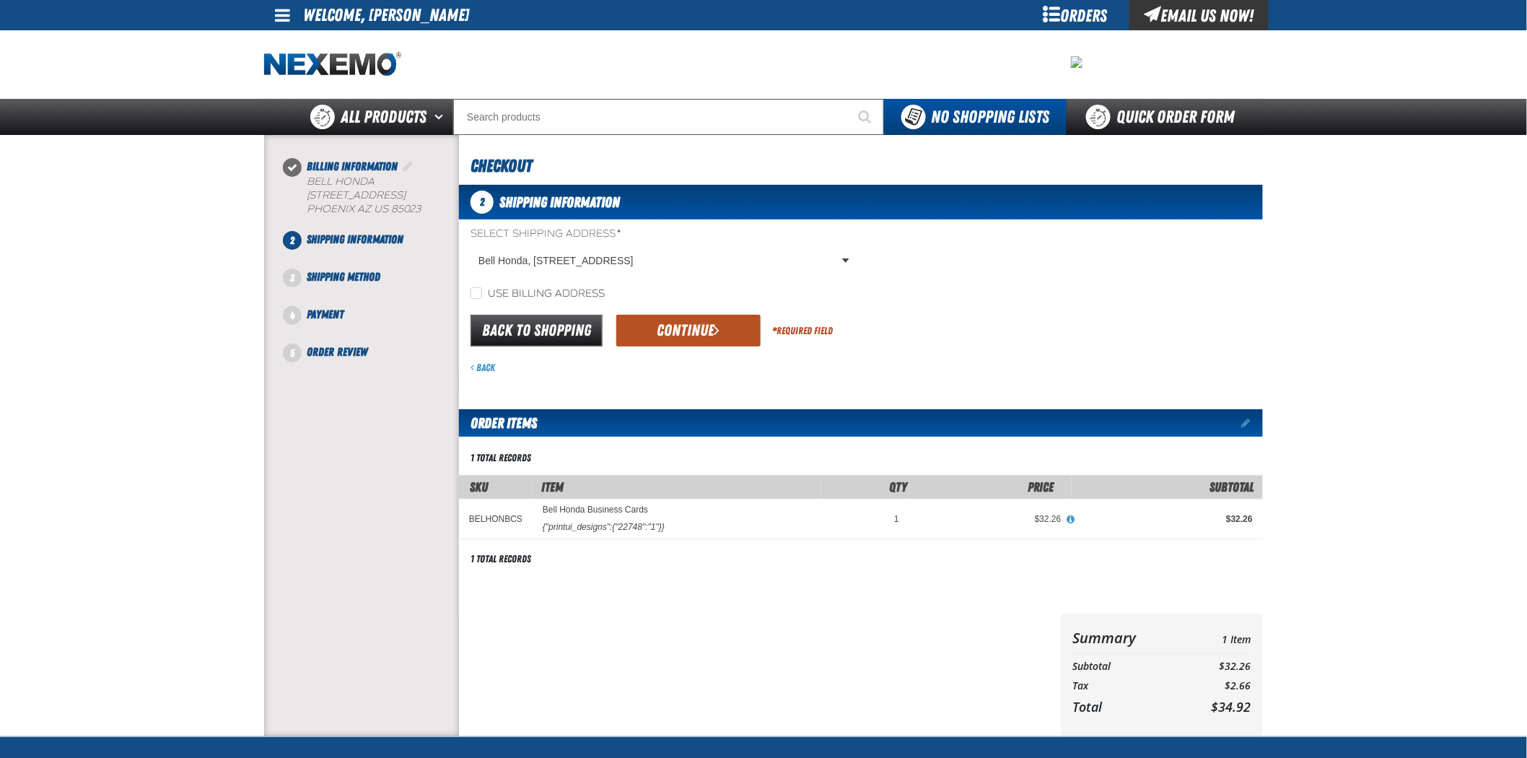
click at [746, 318] on button "Continue" at bounding box center [688, 331] width 144 height 32
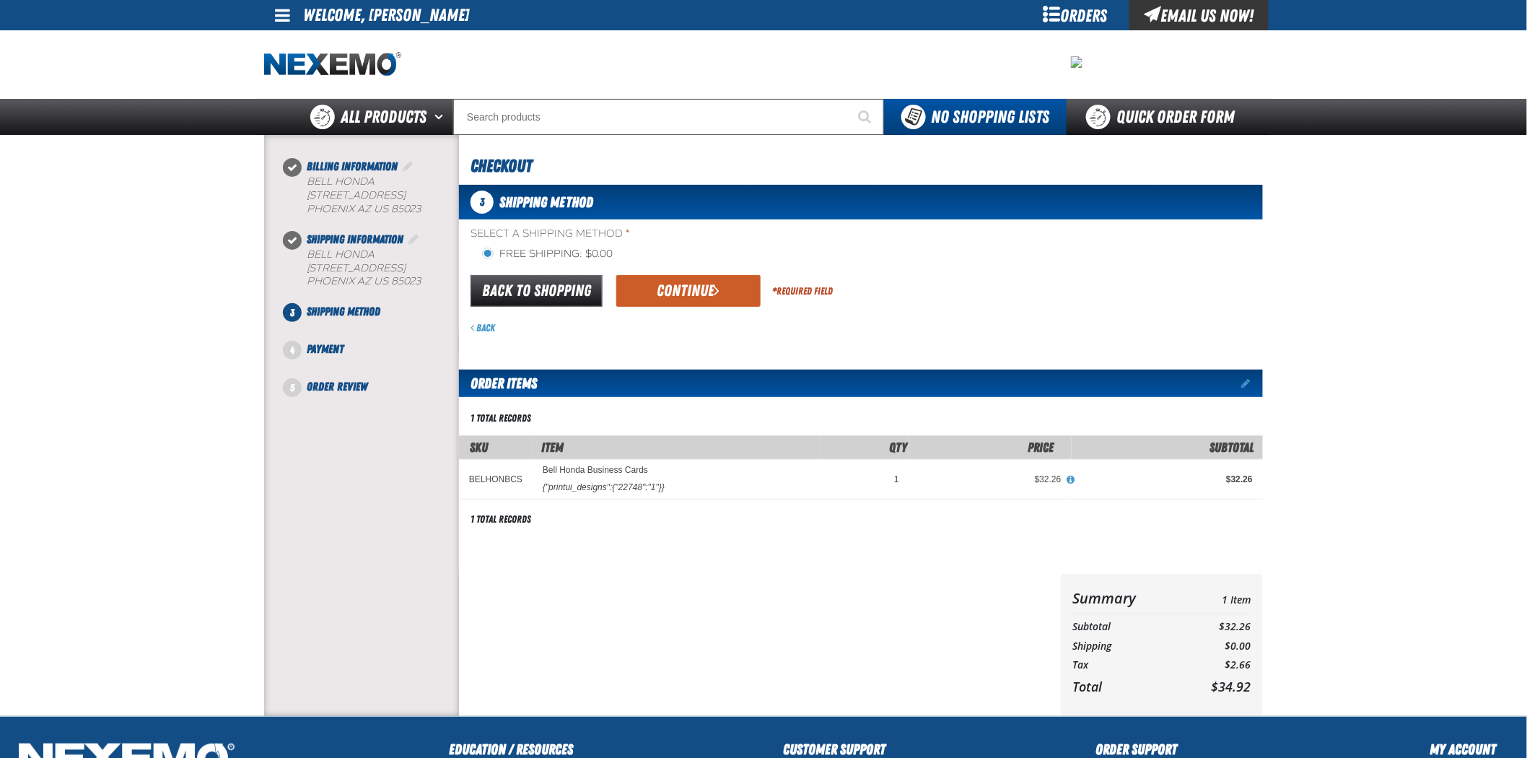
click at [709, 283] on button "Continue" at bounding box center [688, 291] width 144 height 32
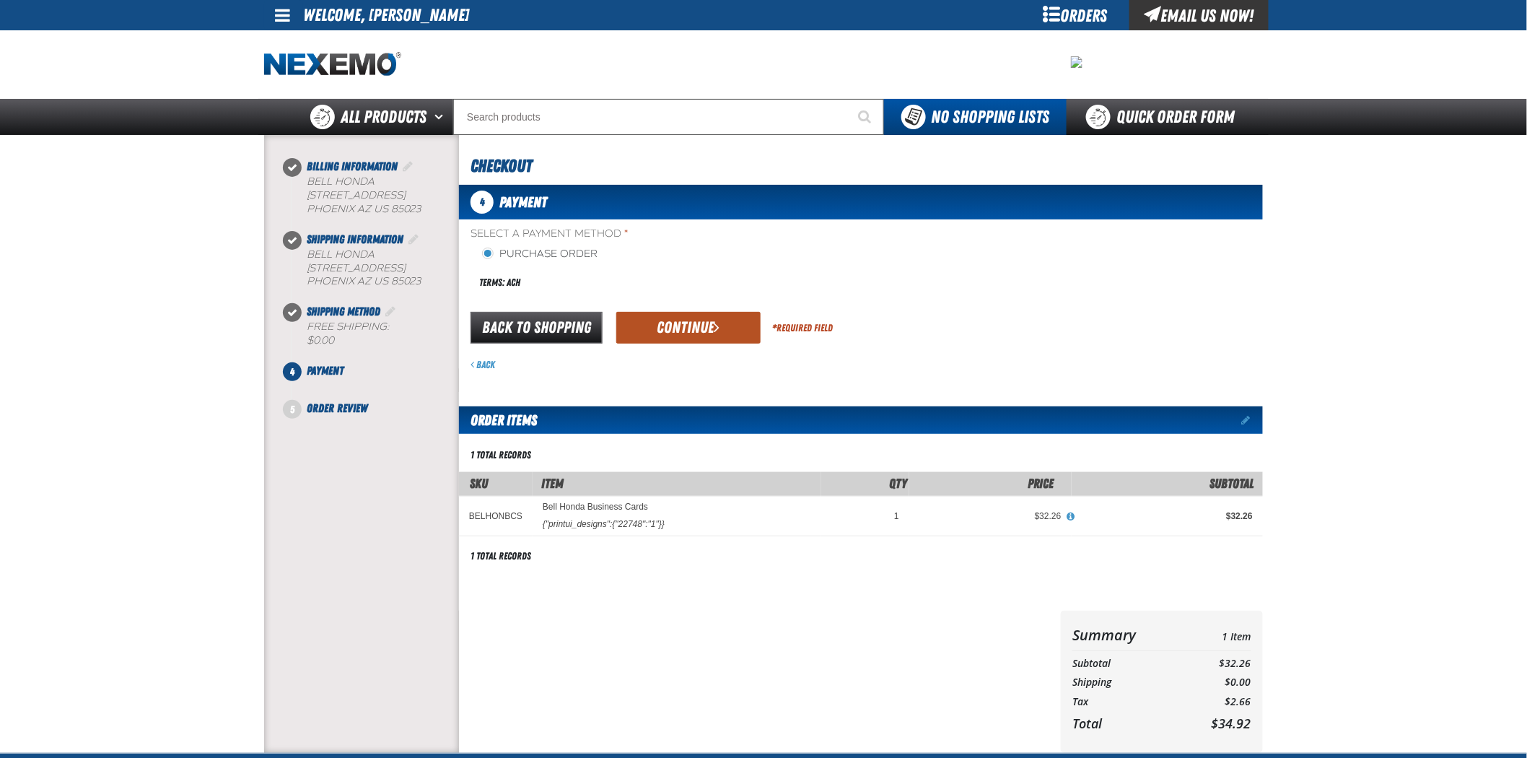
click at [701, 323] on button "Continue" at bounding box center [688, 328] width 144 height 32
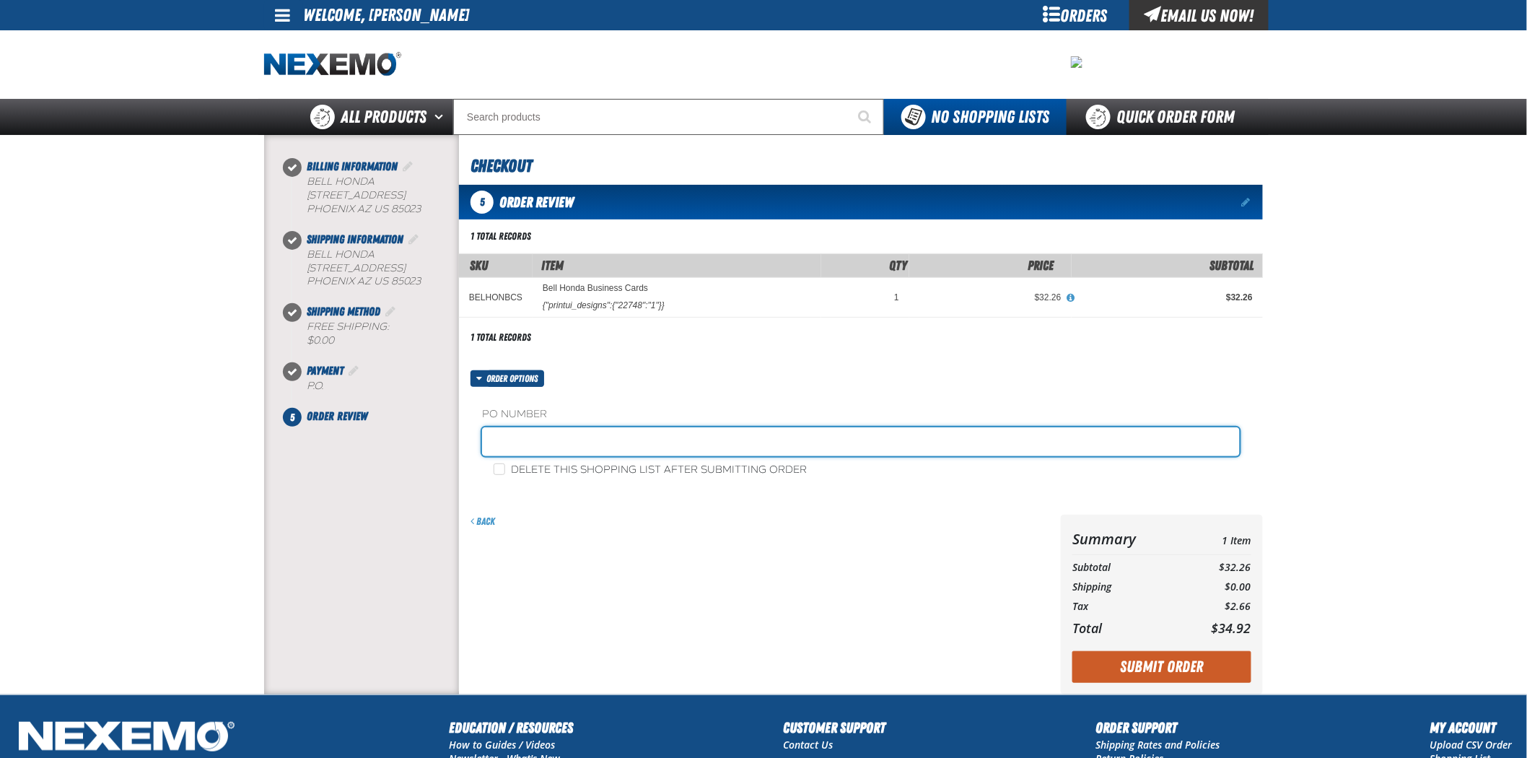
click at [536, 442] on input "text" at bounding box center [861, 441] width 758 height 29
type input "092925FS"
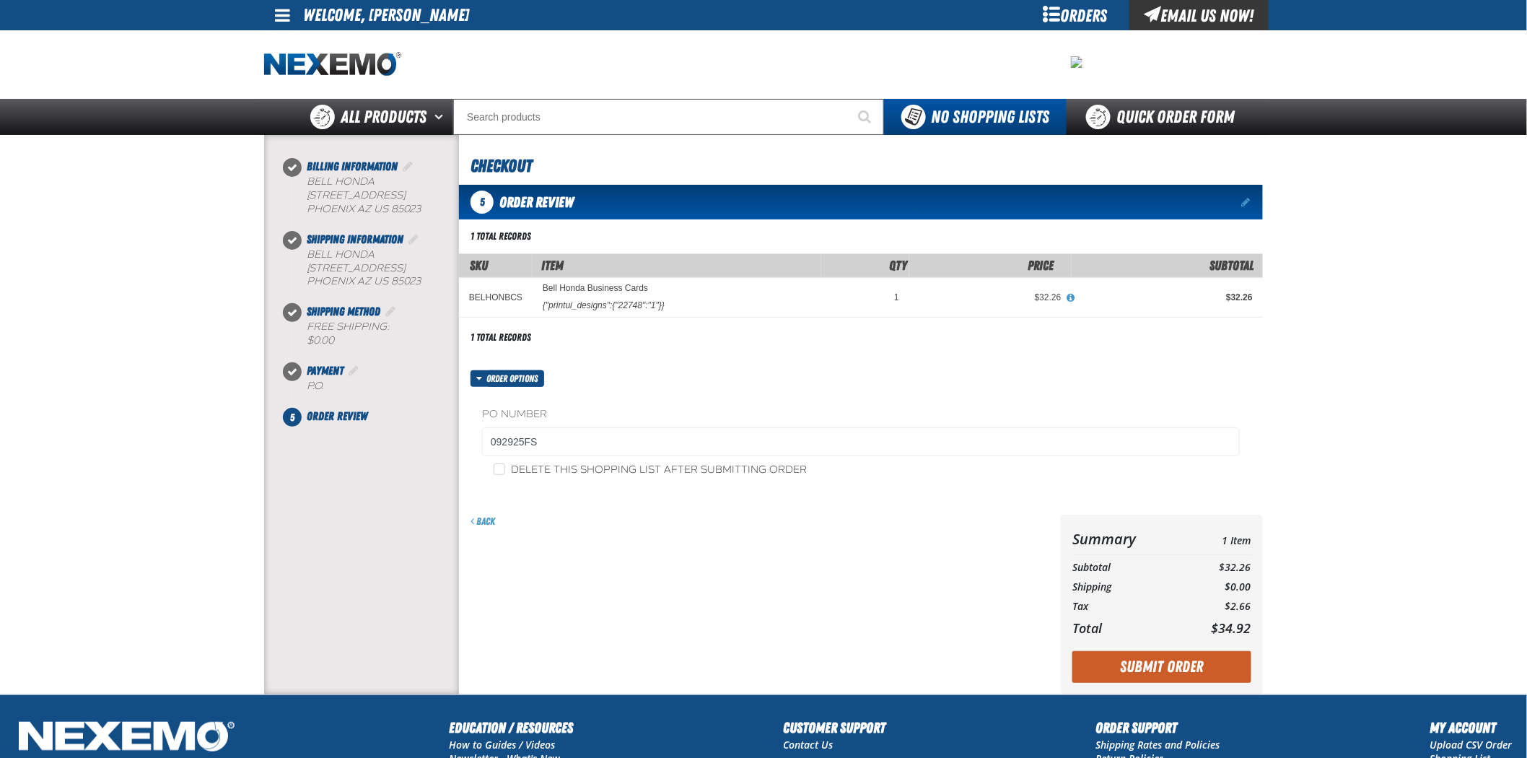
click at [1168, 682] on button "Submit Order" at bounding box center [1161, 667] width 179 height 32
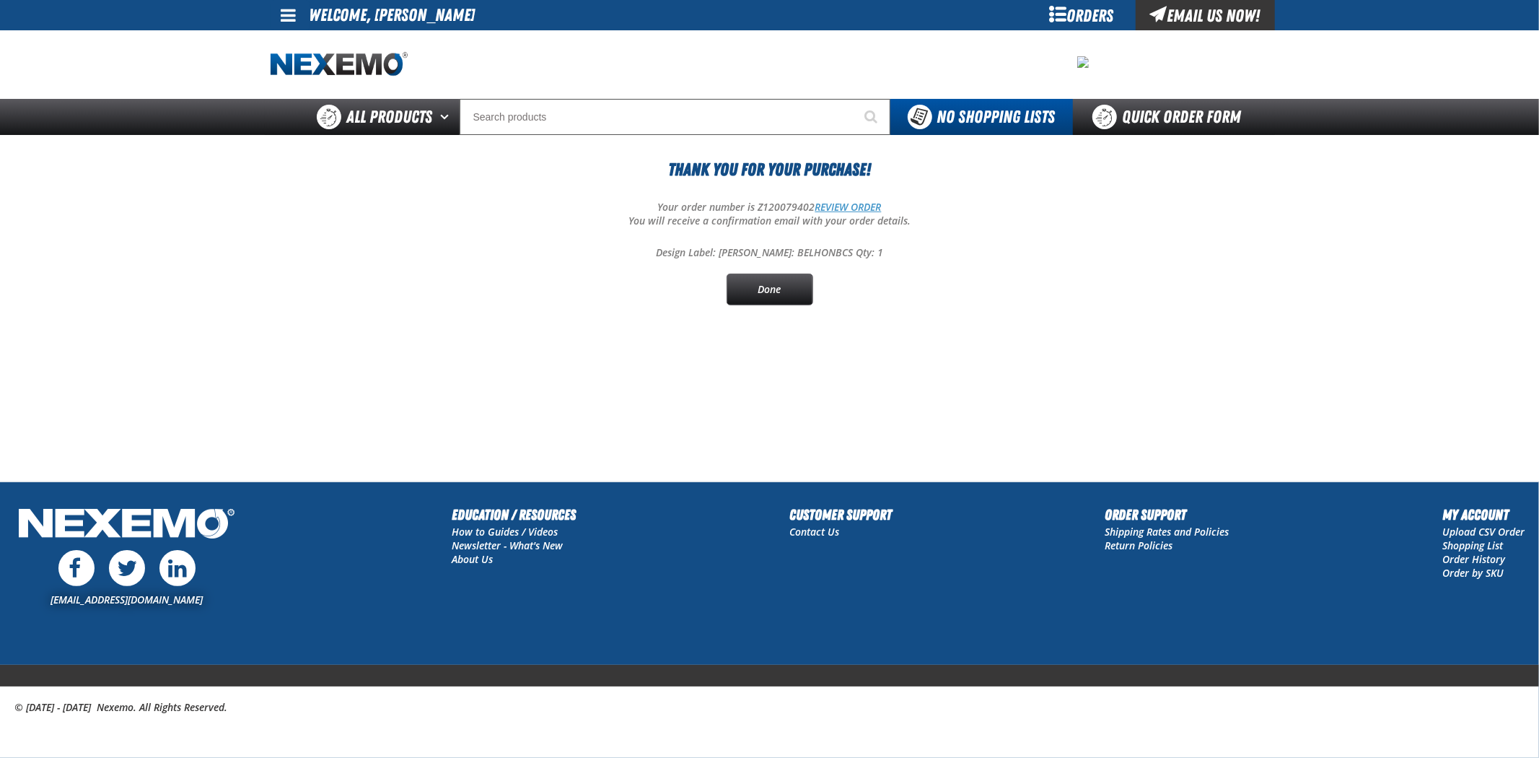
click at [867, 203] on link "REVIEW ORDER" at bounding box center [848, 207] width 66 height 14
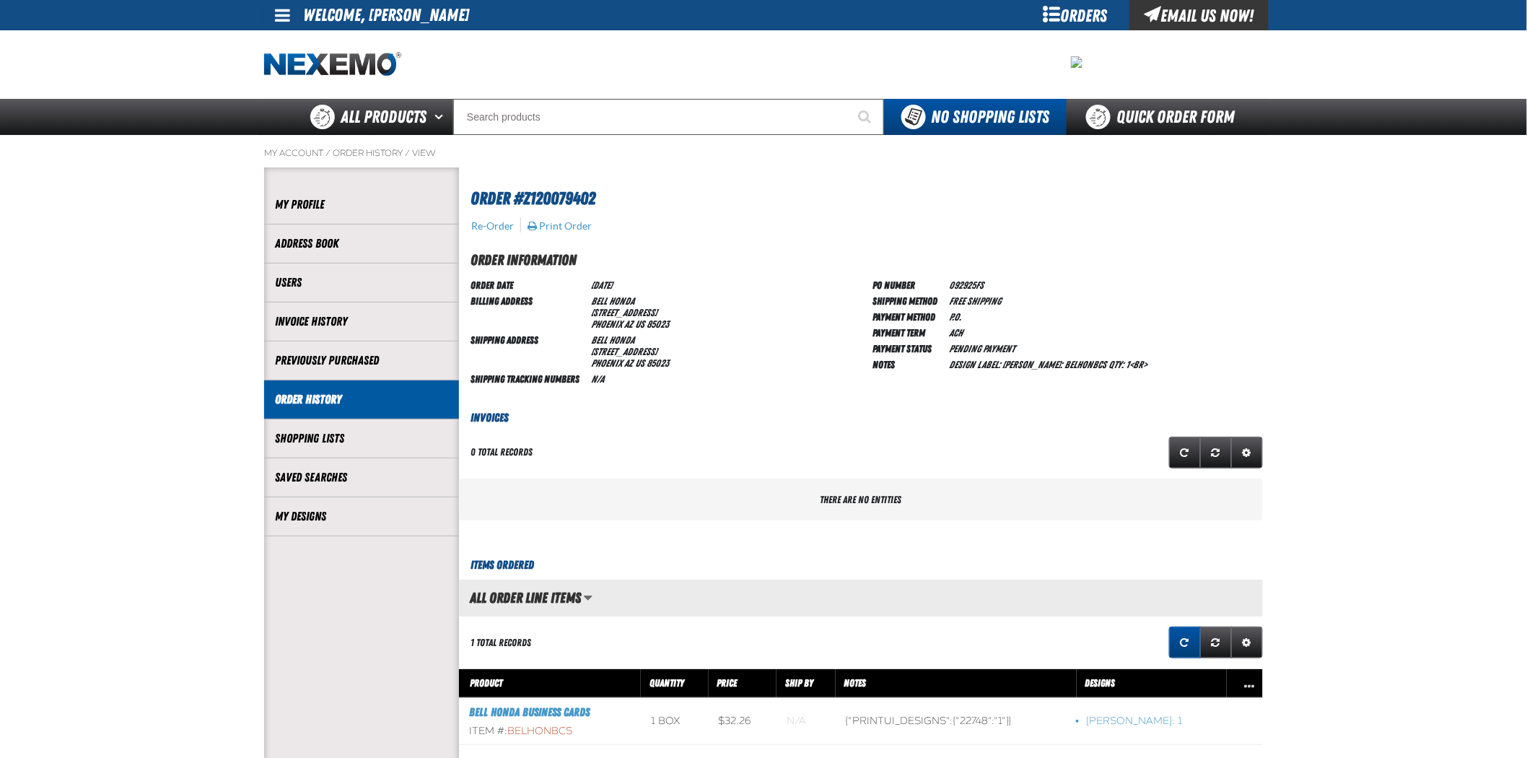
scroll to position [1, 1]
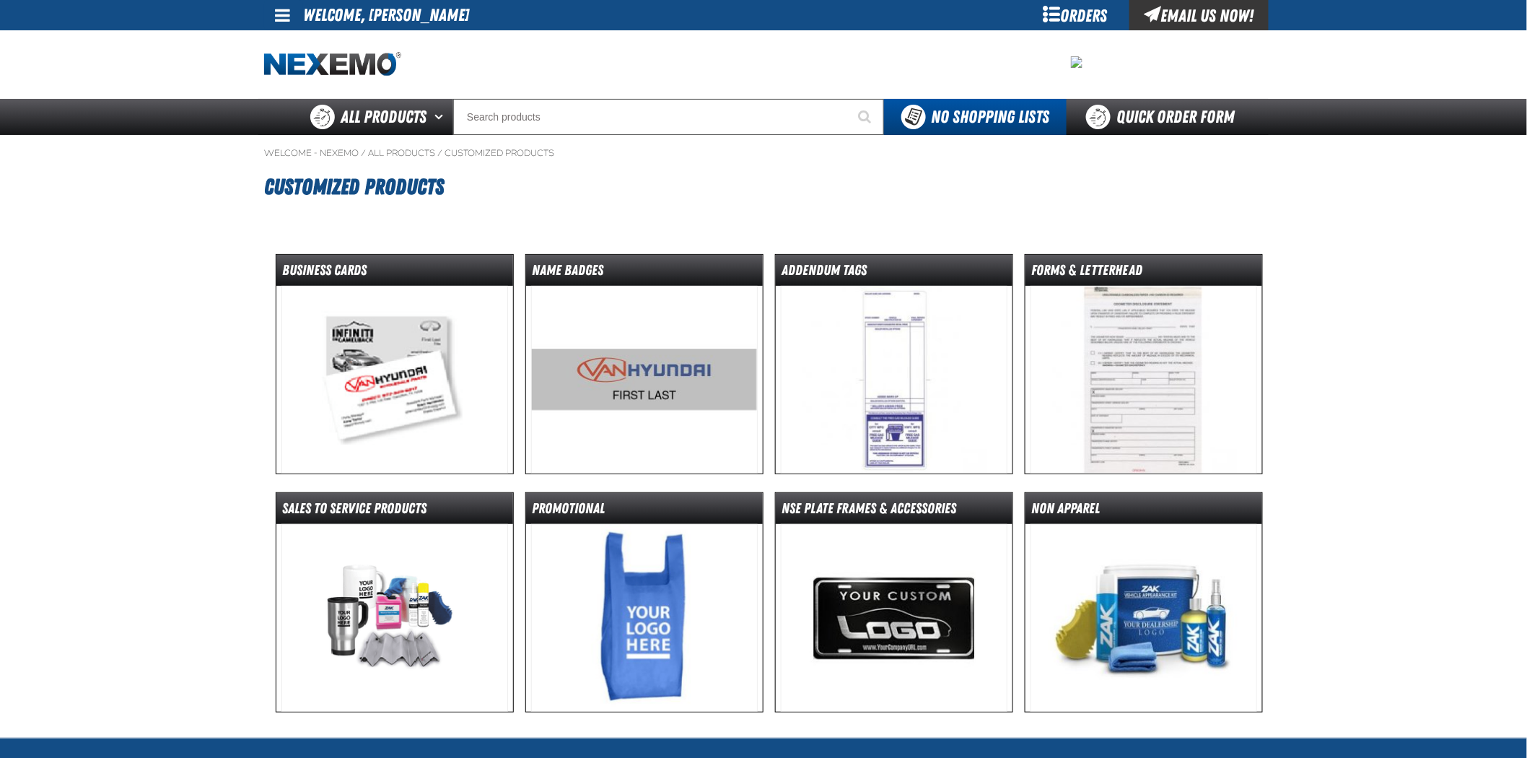
click at [386, 392] on img at bounding box center [394, 380] width 227 height 188
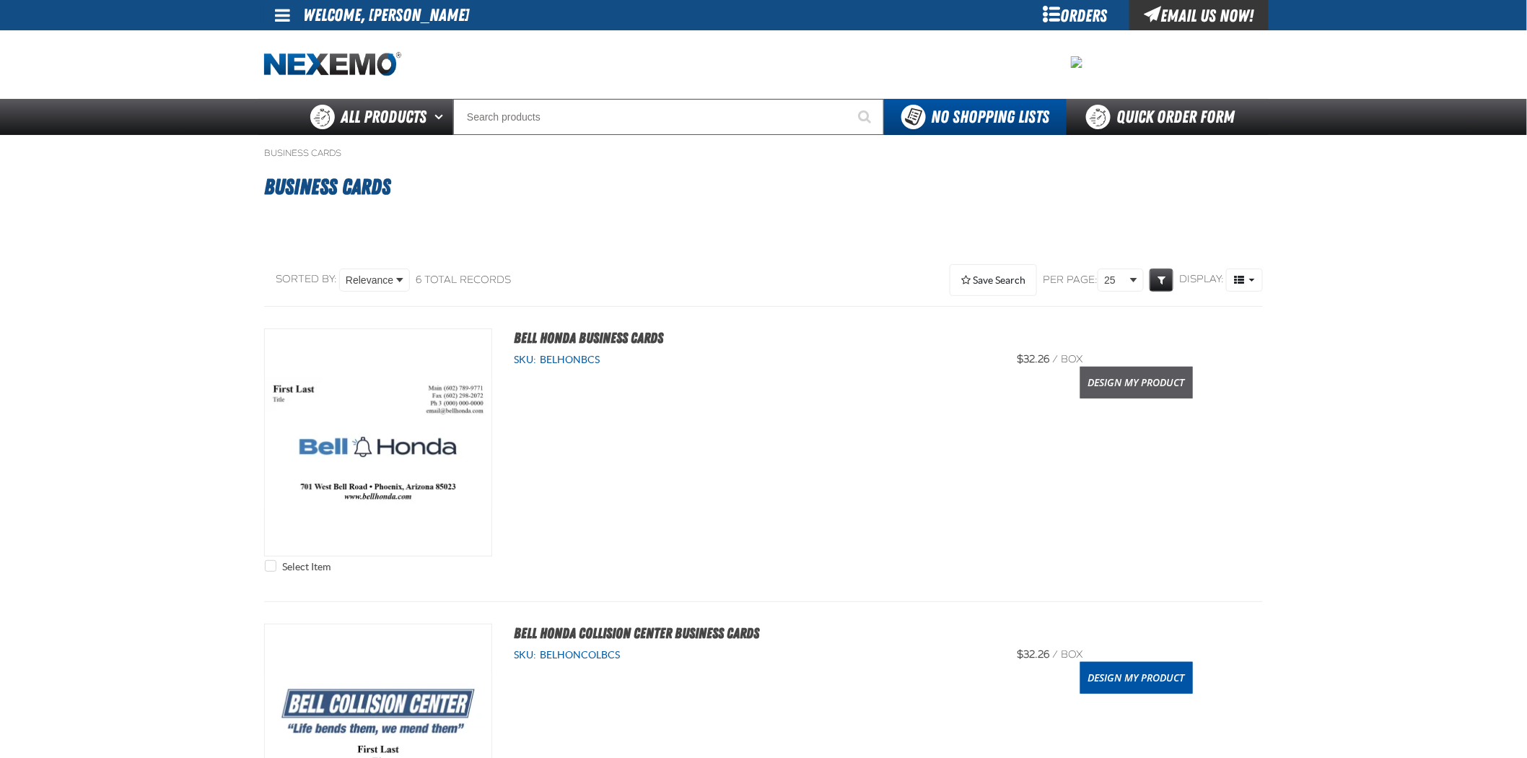
click at [1152, 386] on link "Design My Product" at bounding box center [1136, 383] width 113 height 32
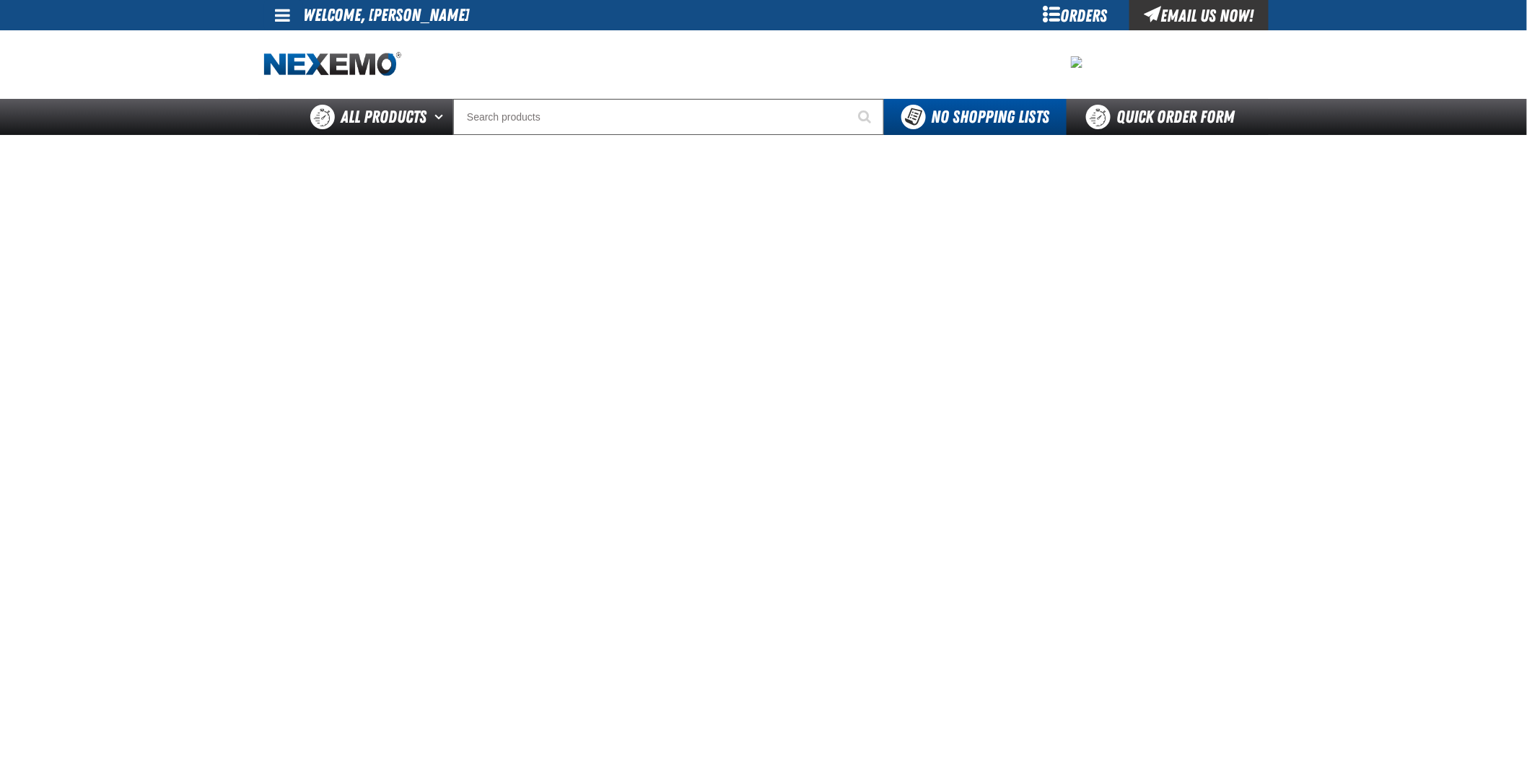
click at [127, 544] on main at bounding box center [763, 514] width 1527 height 758
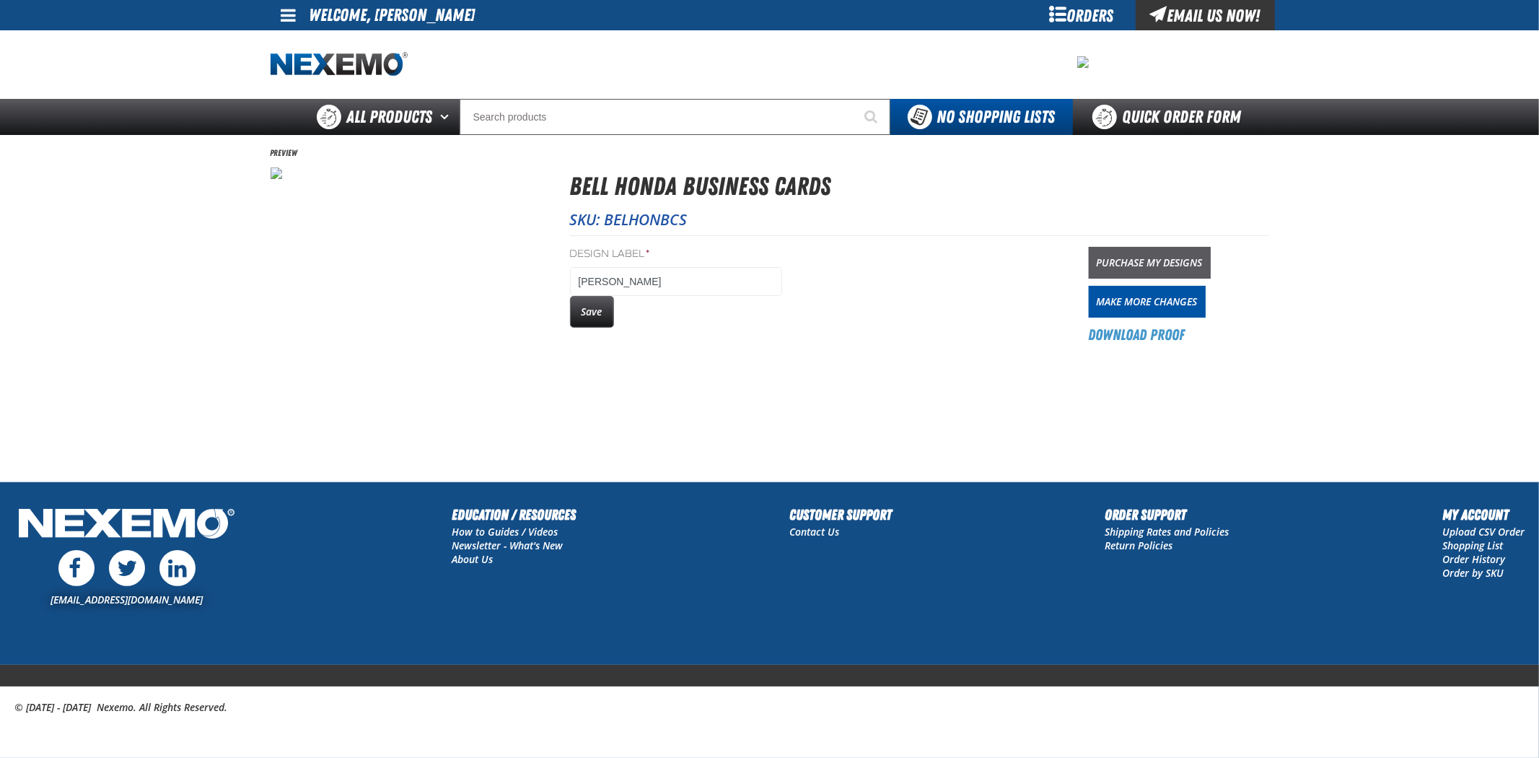
click at [1145, 257] on link "Purchase My Designs" at bounding box center [1150, 263] width 122 height 32
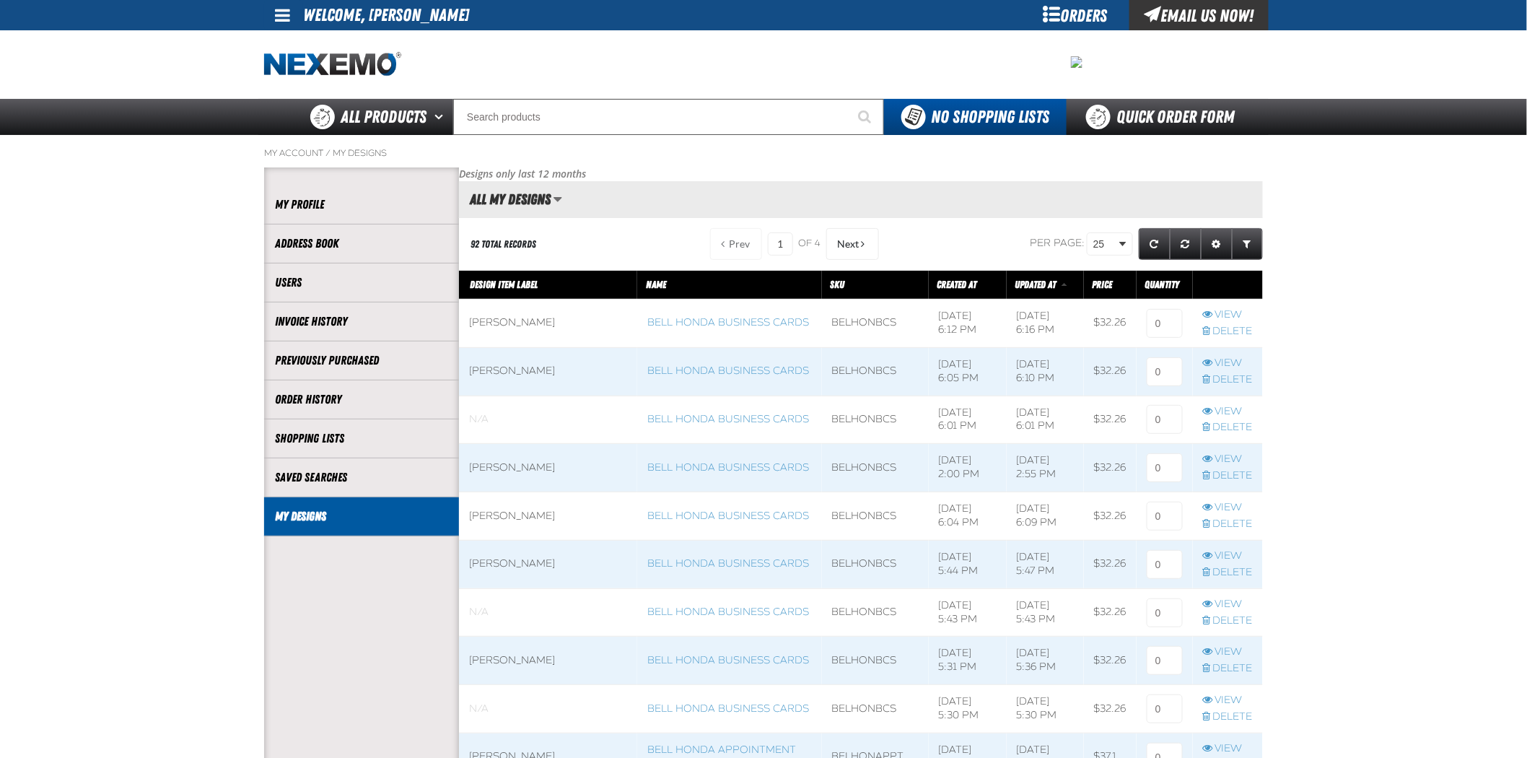
scroll to position [1, 1]
click at [1162, 329] on input at bounding box center [1165, 323] width 36 height 29
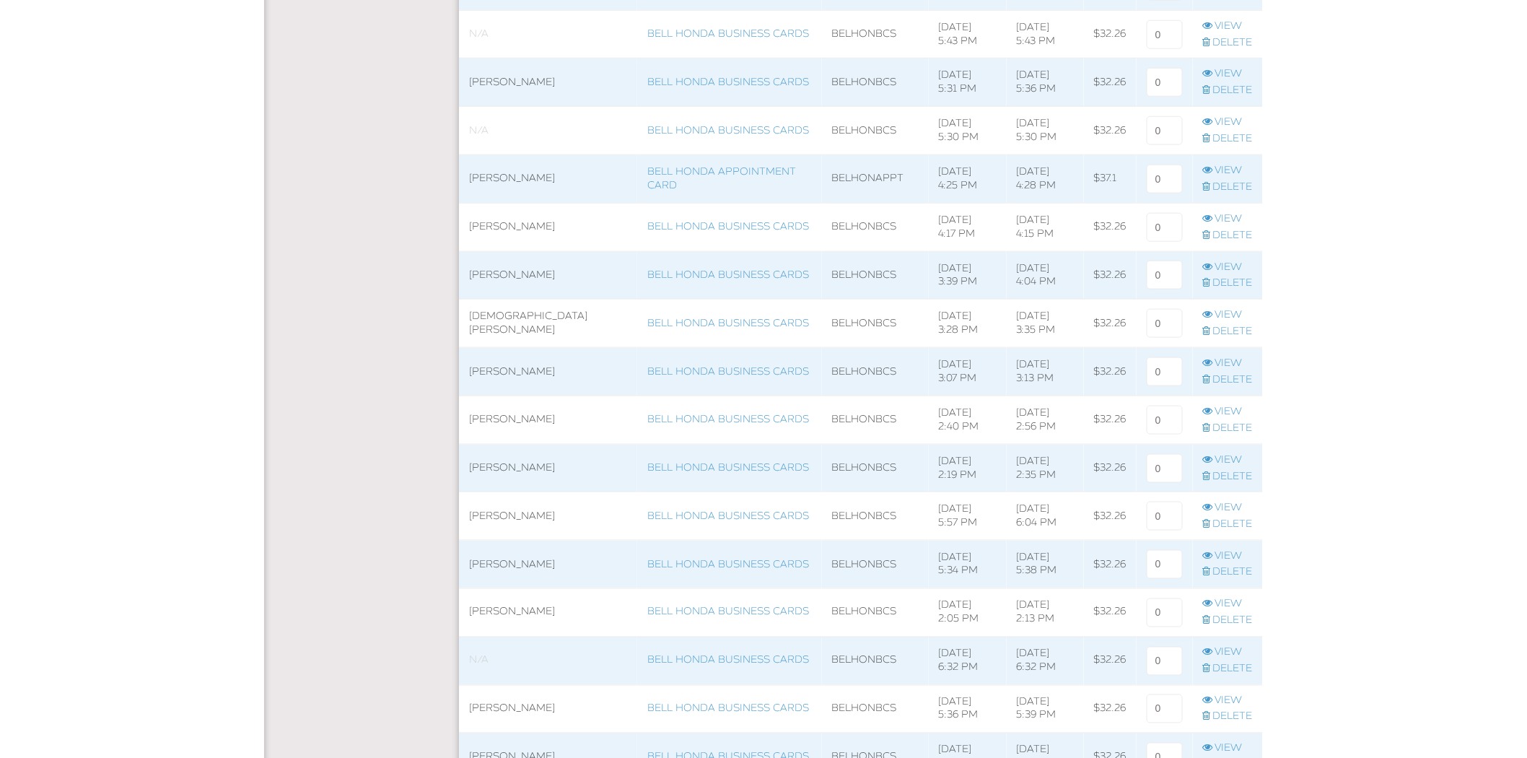
scroll to position [1098, 0]
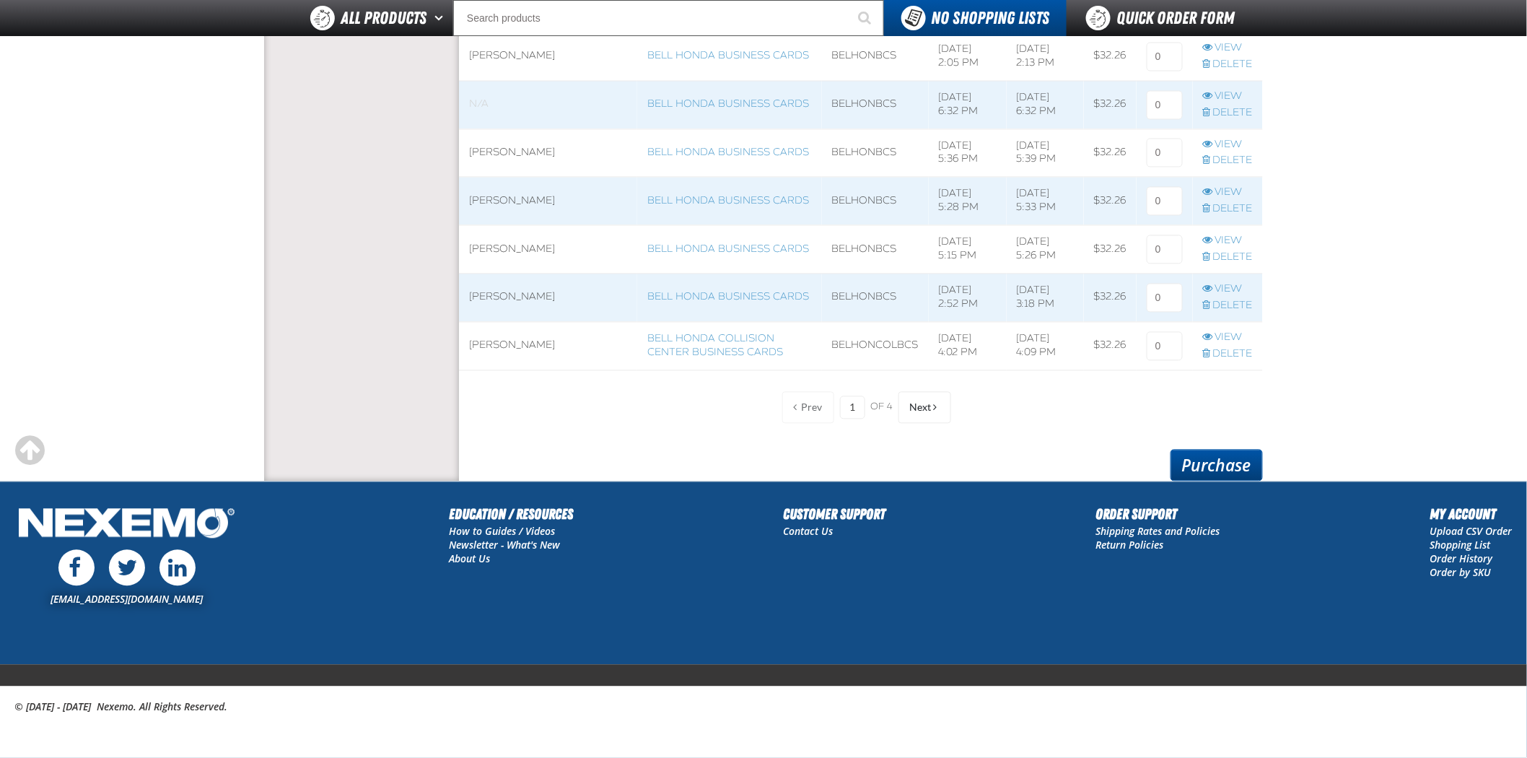
type input "1"
click at [1229, 469] on link "Purchase" at bounding box center [1216, 466] width 92 height 32
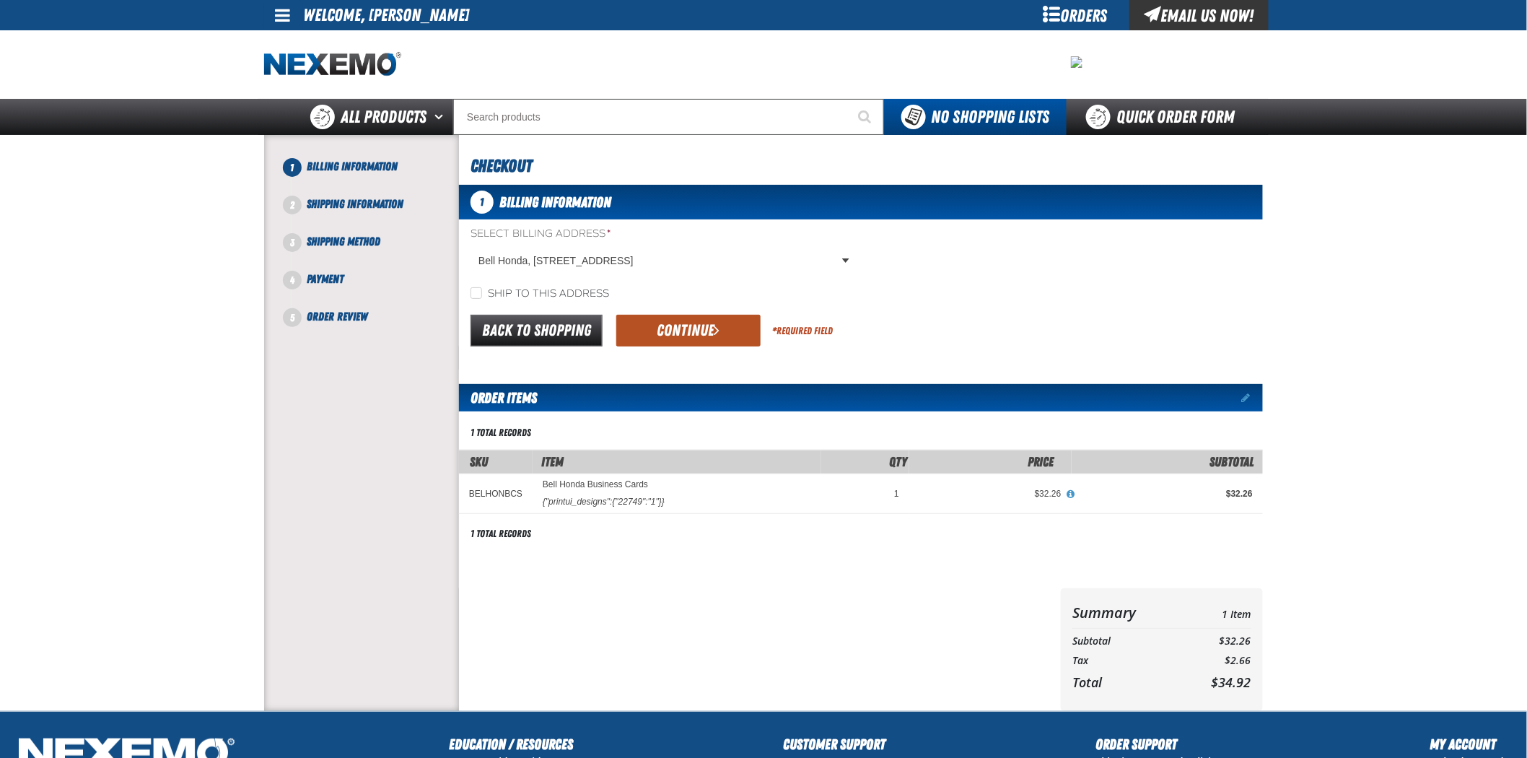
click at [722, 338] on button "Continue" at bounding box center [688, 331] width 144 height 32
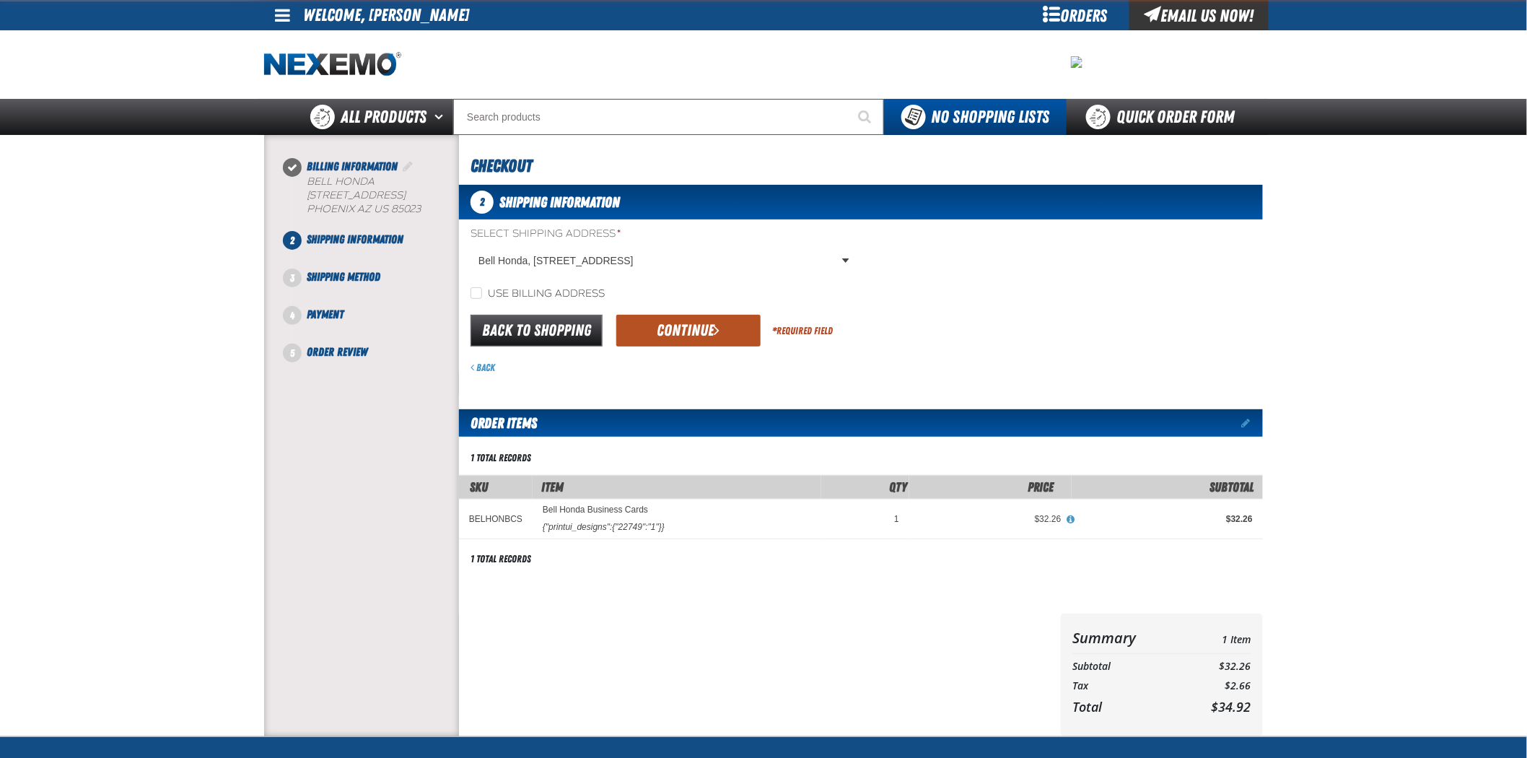
click at [673, 318] on button "Continue" at bounding box center [688, 331] width 144 height 32
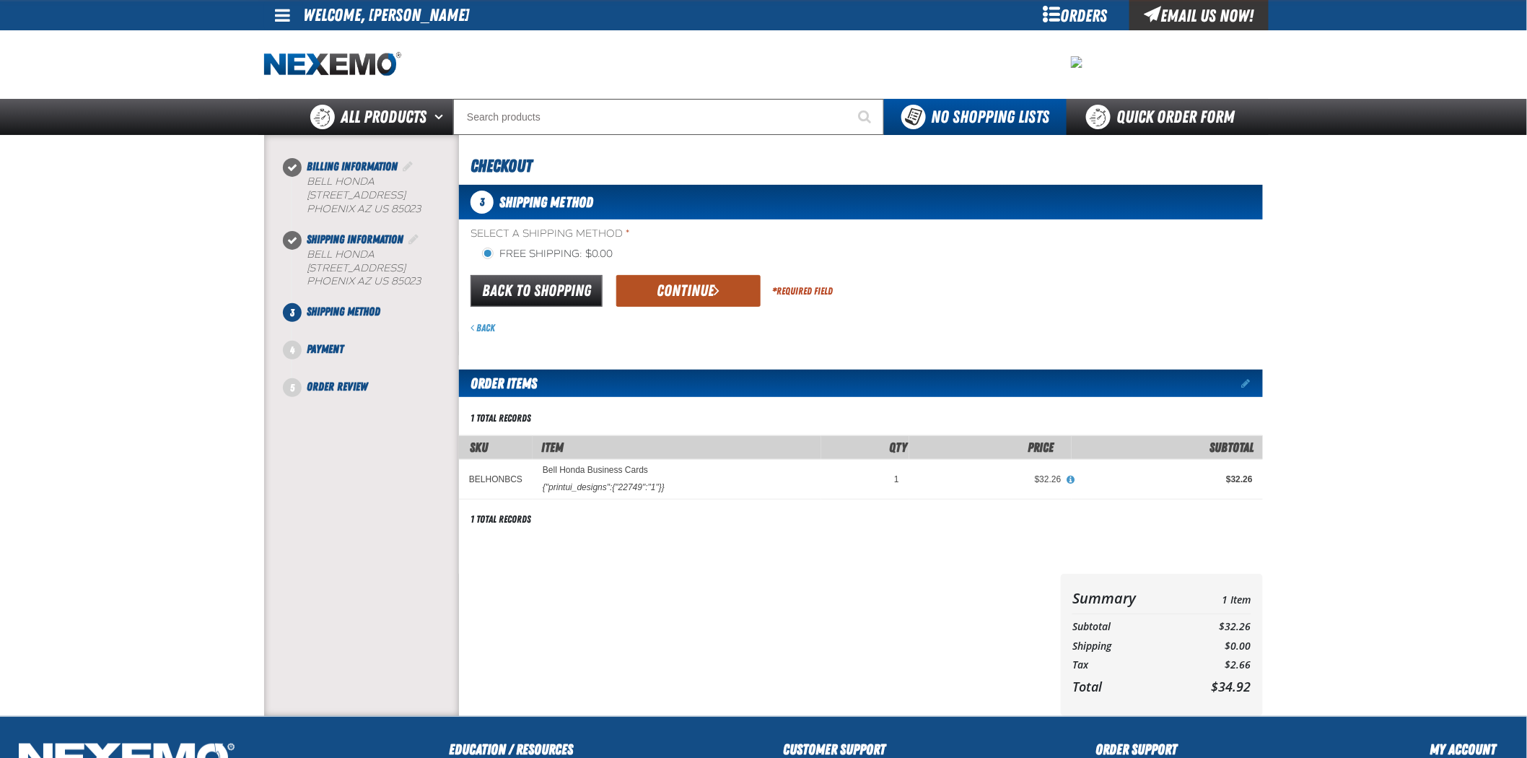
click at [673, 301] on button "Continue" at bounding box center [688, 291] width 144 height 32
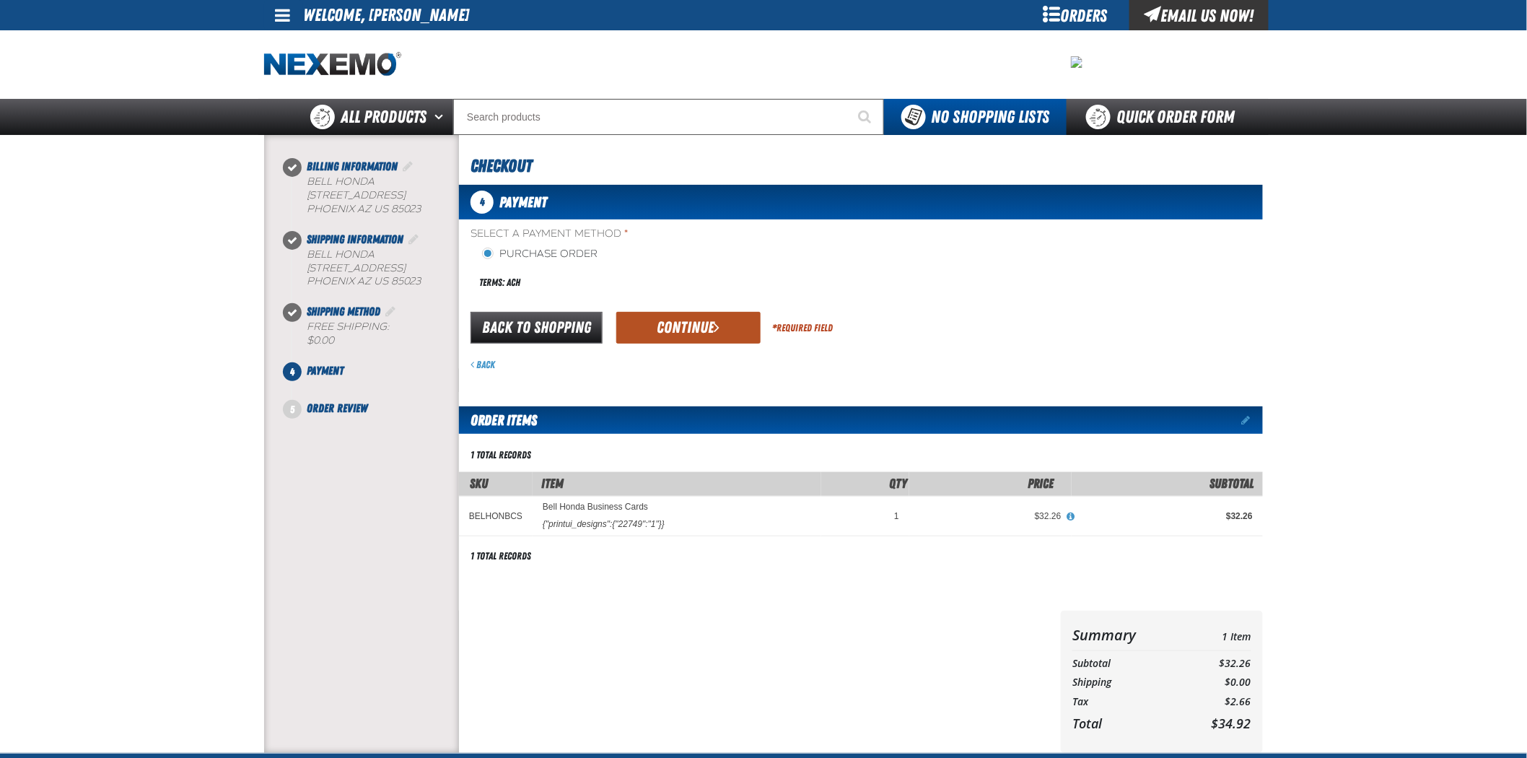
click at [674, 320] on button "Continue" at bounding box center [688, 328] width 144 height 32
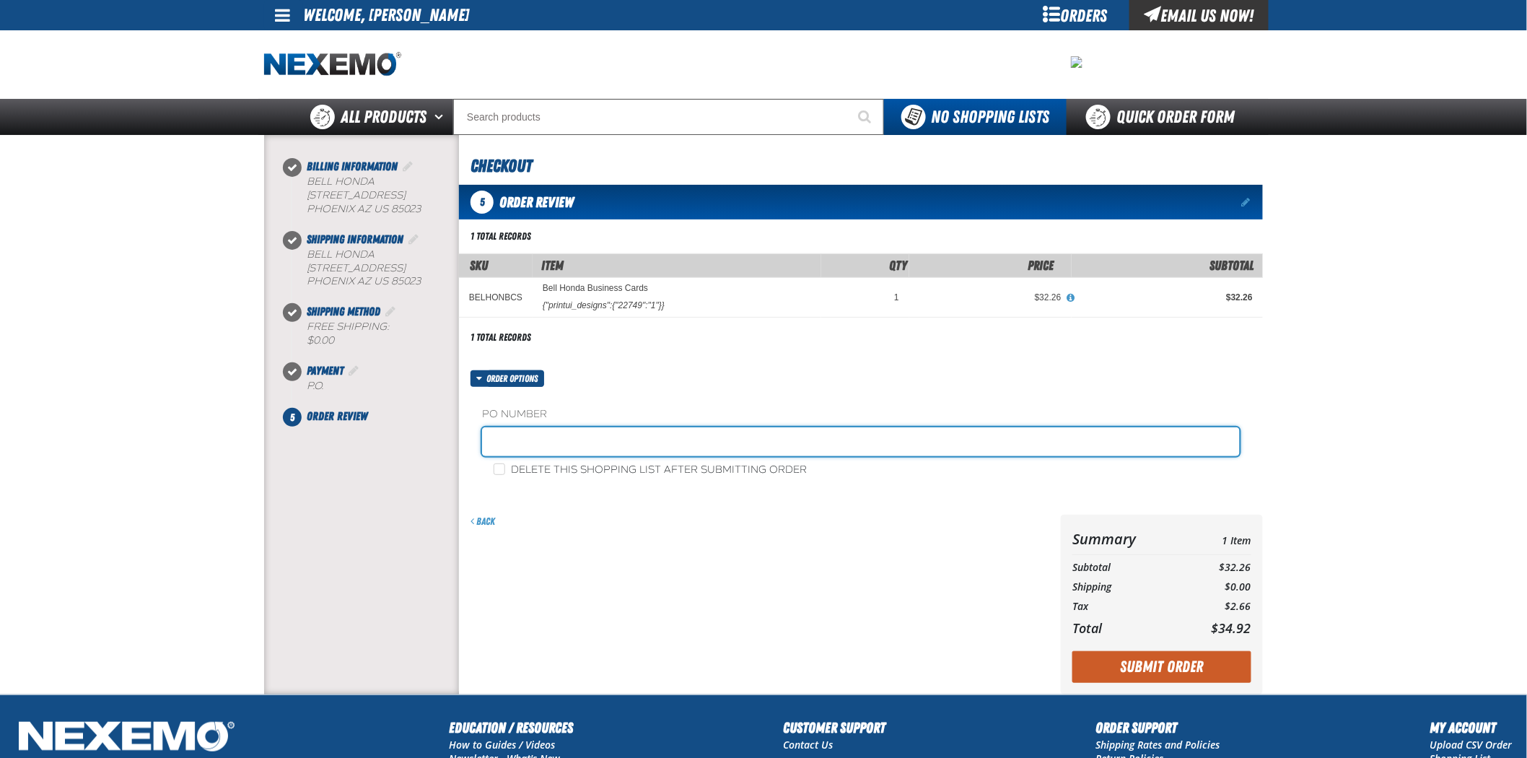
click at [639, 438] on input "text" at bounding box center [861, 441] width 758 height 29
type input "092925FS"
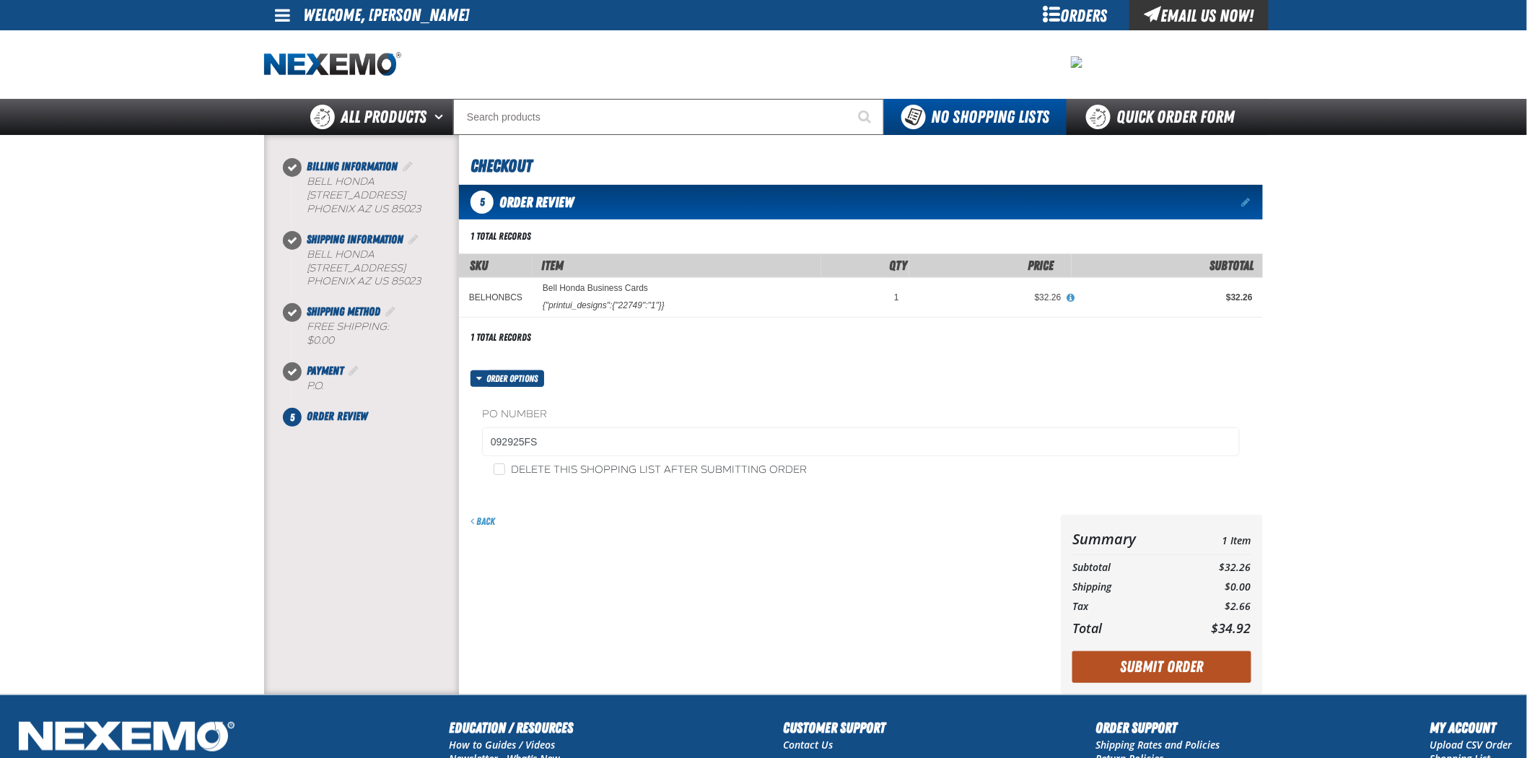
click at [1227, 670] on button "Submit Order" at bounding box center [1161, 667] width 179 height 32
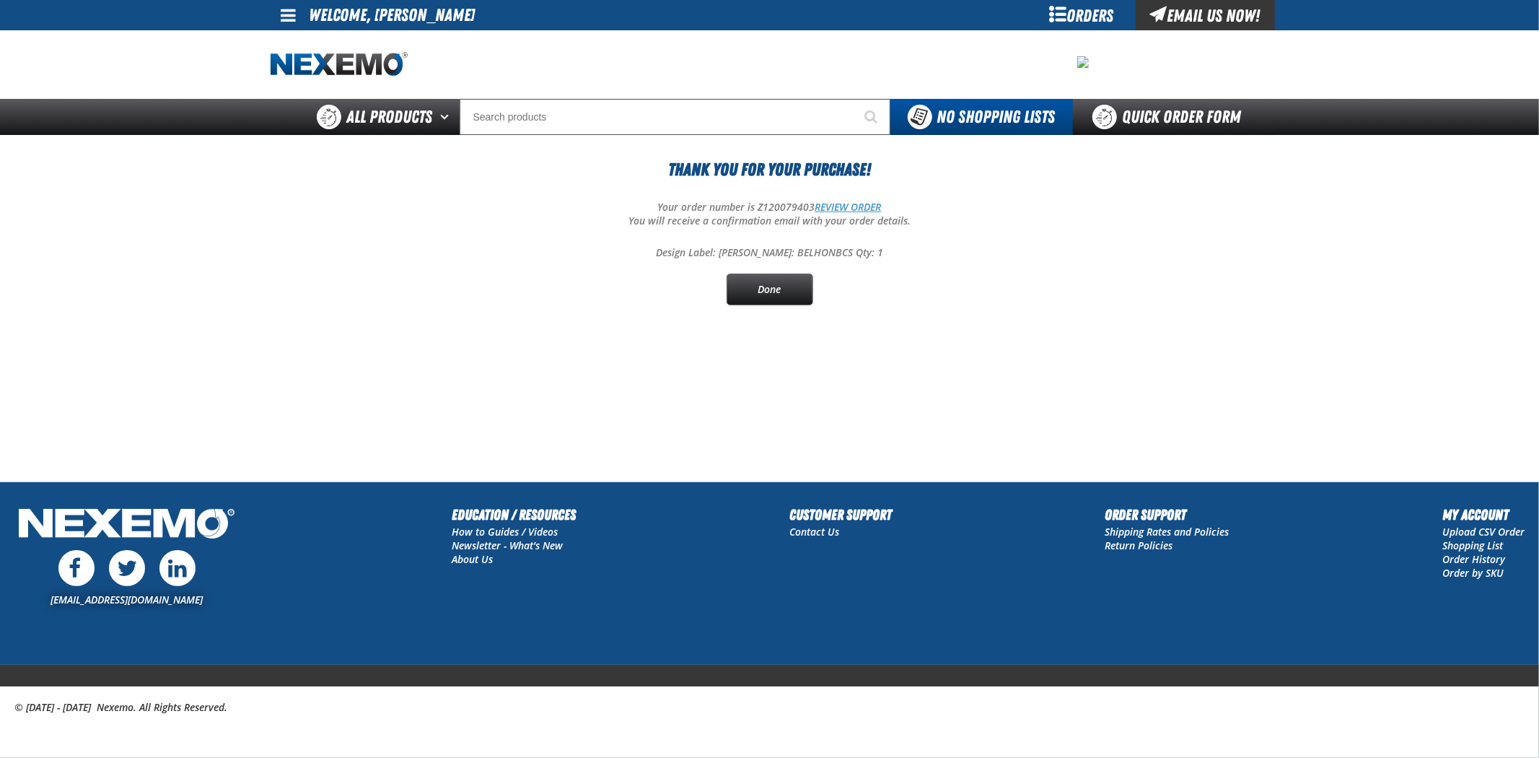
click at [866, 203] on link "REVIEW ORDER" at bounding box center [848, 207] width 66 height 14
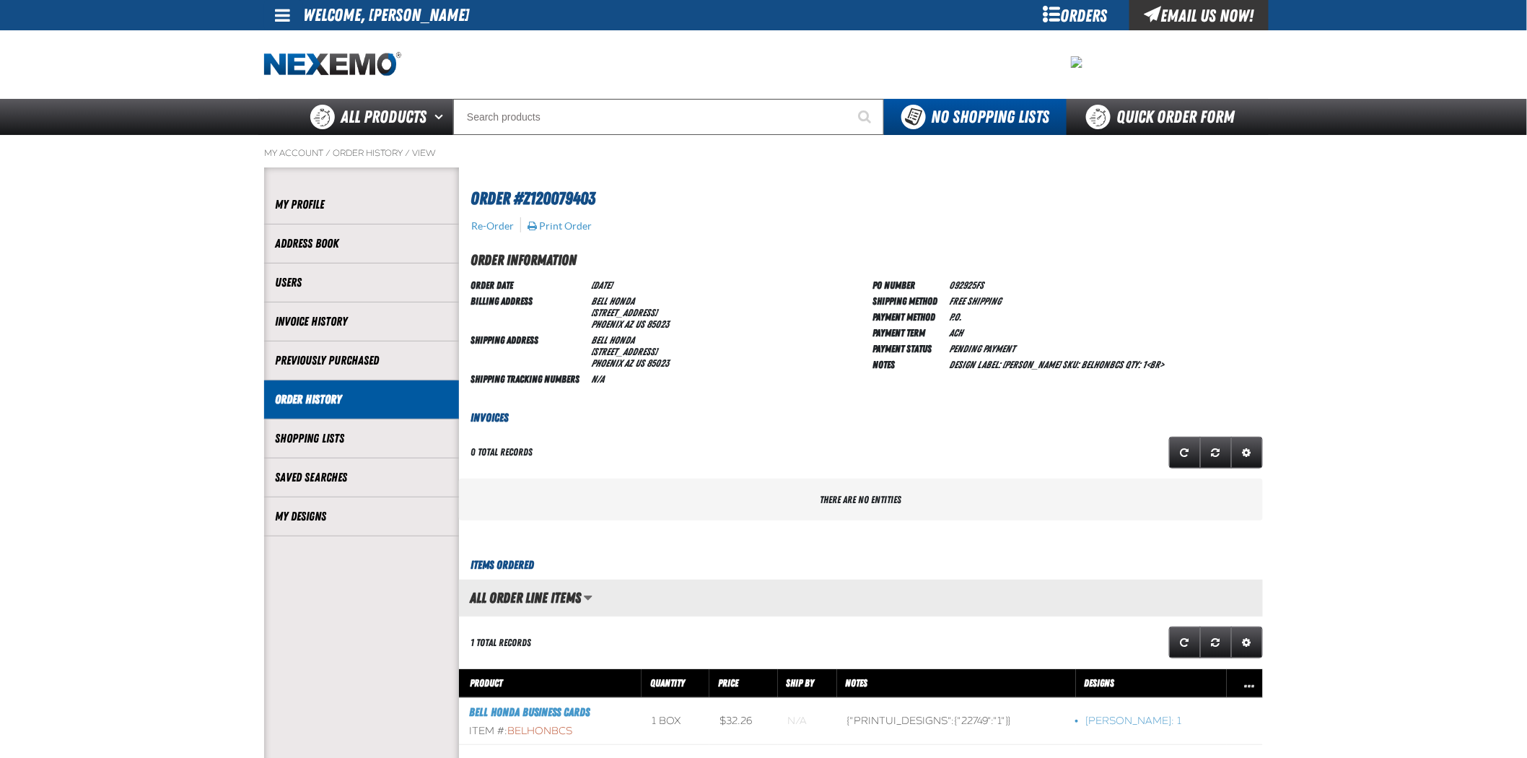
scroll to position [1, 1]
